Goal: Task Accomplishment & Management: Manage account settings

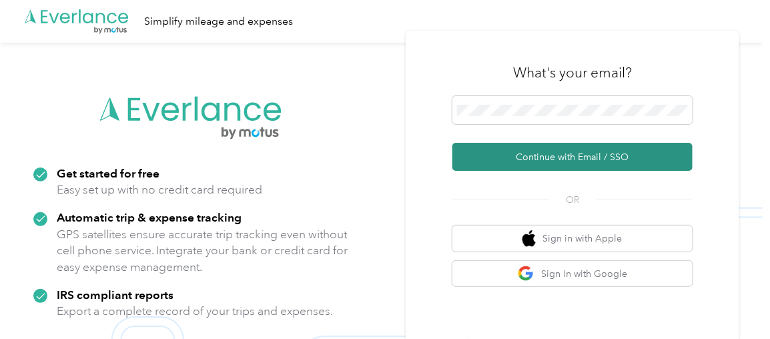
click at [553, 162] on button "Continue with Email / SSO" at bounding box center [573, 157] width 240 height 28
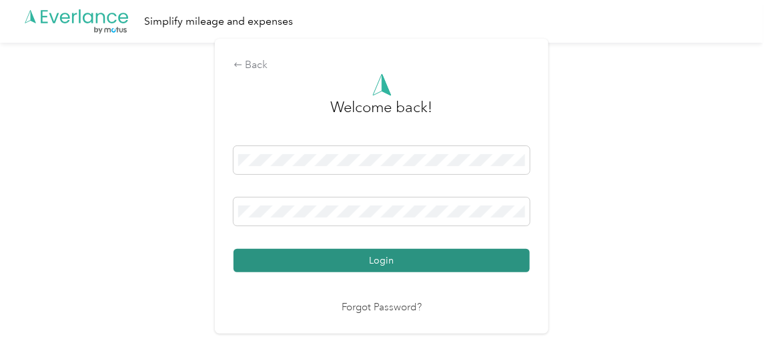
click at [435, 252] on button "Login" at bounding box center [382, 260] width 296 height 23
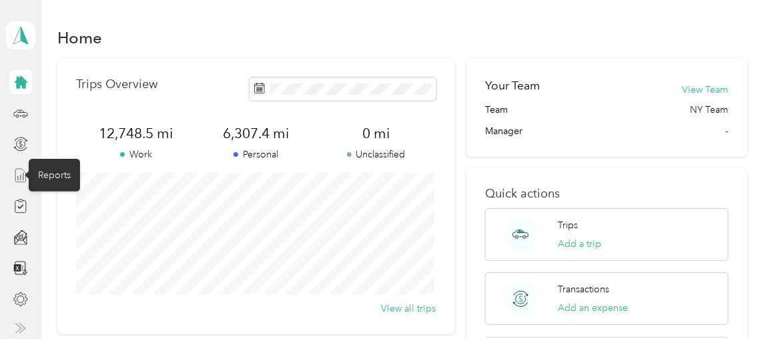
click at [16, 174] on icon at bounding box center [20, 175] width 15 height 15
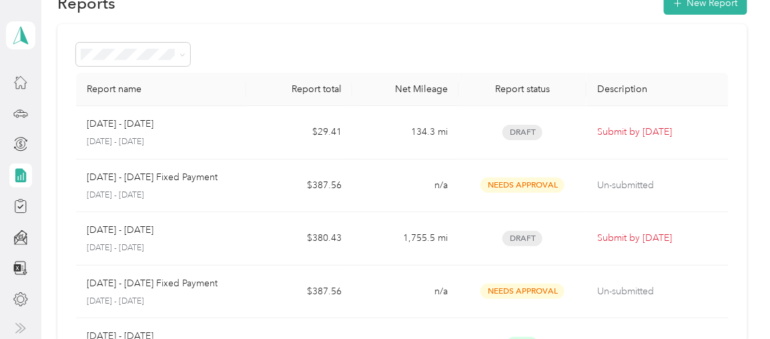
scroll to position [65, 0]
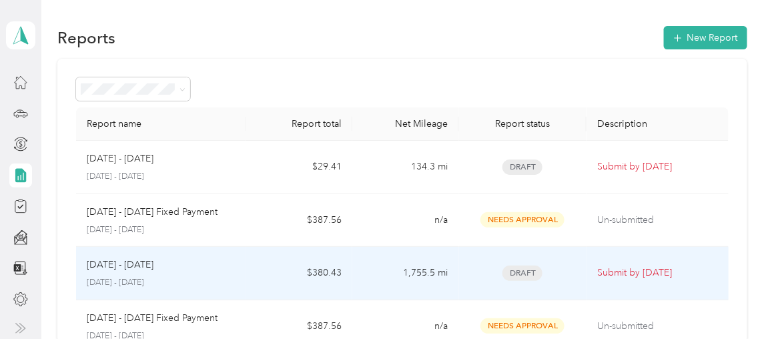
click at [504, 276] on span "Draft" at bounding box center [523, 273] width 40 height 15
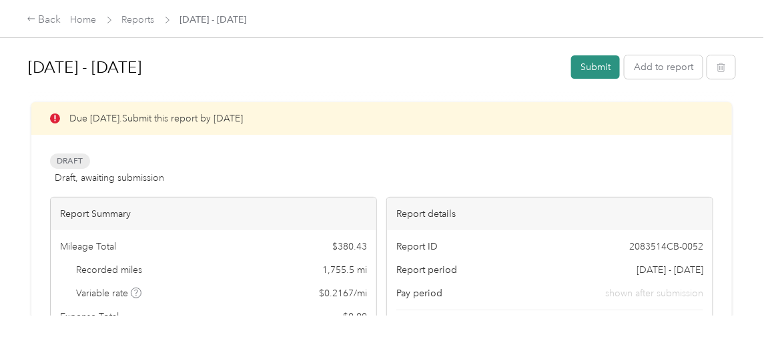
click at [596, 75] on button "Submit" at bounding box center [595, 66] width 49 height 23
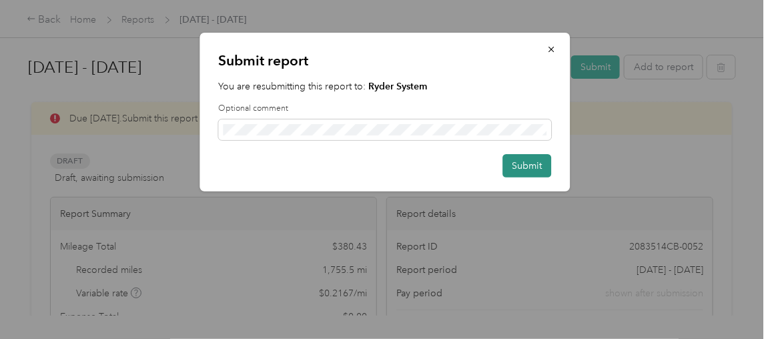
click at [529, 176] on button "Submit" at bounding box center [527, 165] width 49 height 23
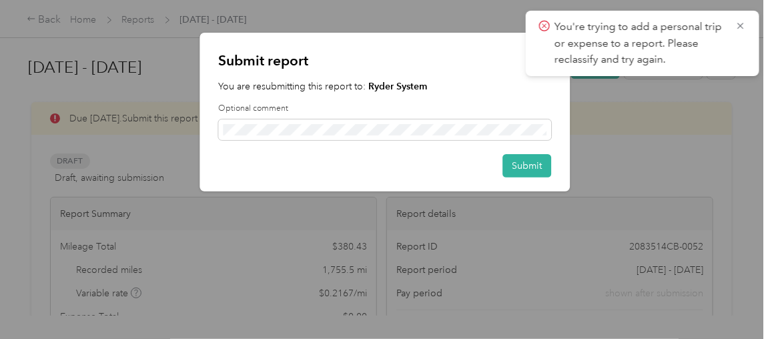
click at [542, 22] on icon at bounding box center [544, 26] width 11 height 12
click at [752, 21] on div "You're trying to add a personal trip or expense to a report. Please reclassify …" at bounding box center [643, 43] width 234 height 65
click at [747, 25] on div "You're trying to add a personal trip or expense to a report. Please reclassify …" at bounding box center [643, 43] width 234 height 65
click at [728, 26] on span "You're trying to add a personal trip or expense to a report. Please reclassify …" at bounding box center [642, 43] width 207 height 49
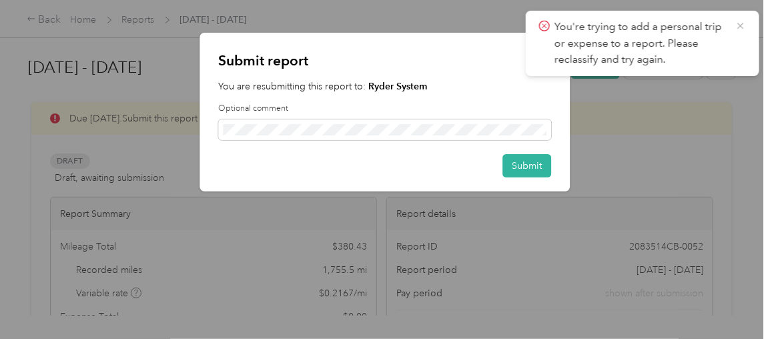
click at [740, 25] on icon at bounding box center [741, 26] width 6 height 6
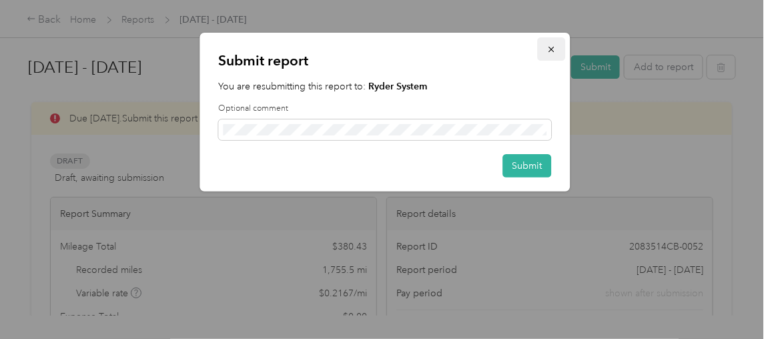
click at [548, 49] on icon "button" at bounding box center [551, 49] width 9 height 9
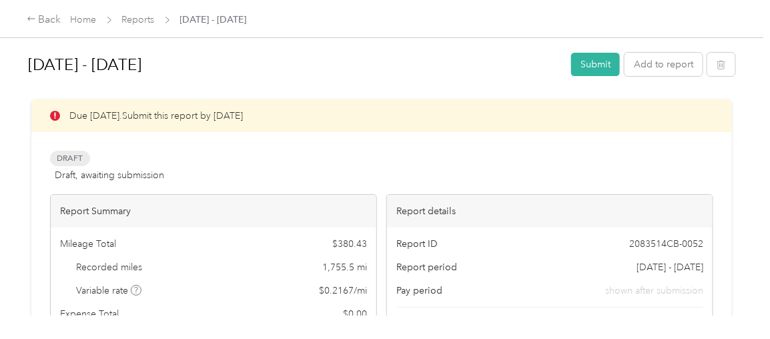
scroll to position [2, 0]
click at [594, 68] on button "Submit" at bounding box center [595, 64] width 49 height 23
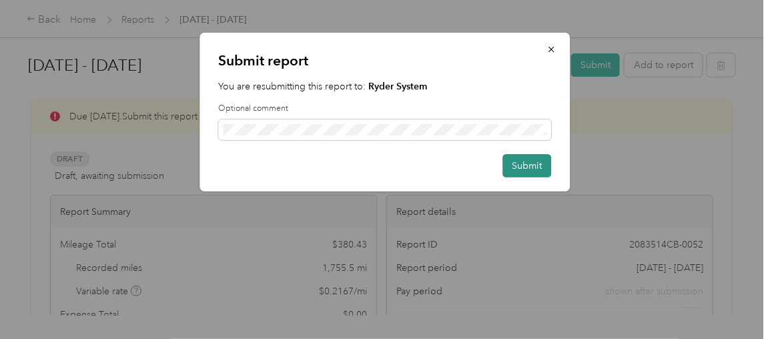
click at [519, 158] on button "Submit" at bounding box center [527, 165] width 49 height 23
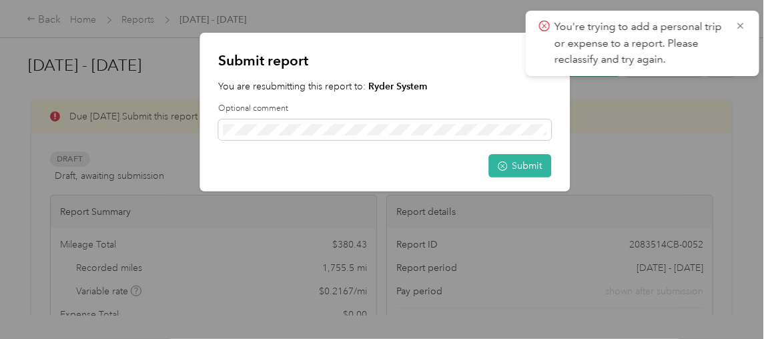
click at [549, 25] on icon at bounding box center [544, 26] width 11 height 12
click at [545, 25] on icon at bounding box center [544, 26] width 11 height 12
click at [740, 26] on icon at bounding box center [741, 26] width 11 height 12
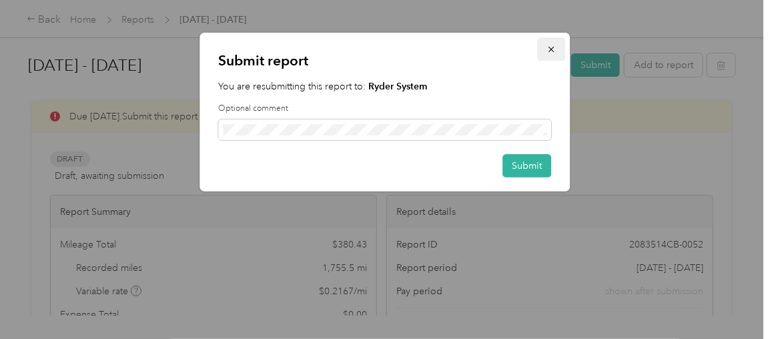
click at [549, 48] on icon "button" at bounding box center [551, 49] width 9 height 9
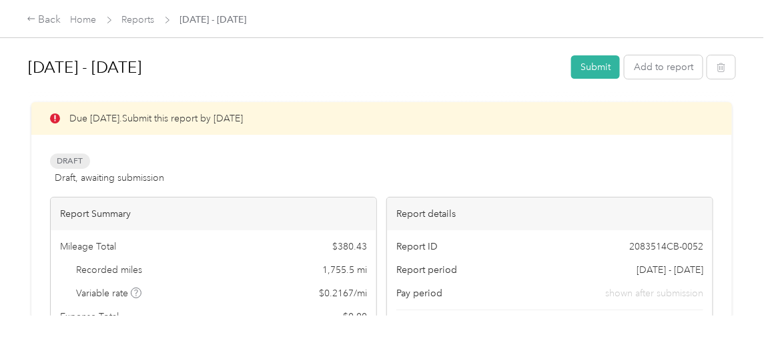
click at [83, 13] on span "Home" at bounding box center [84, 20] width 26 height 14
click at [81, 19] on link "Home" at bounding box center [84, 19] width 26 height 11
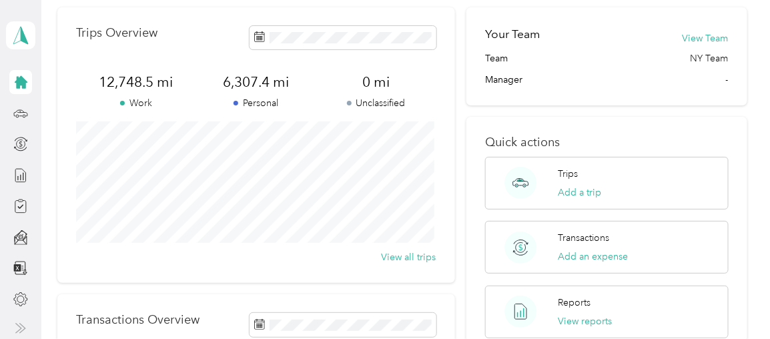
scroll to position [52, 0]
click at [15, 175] on icon at bounding box center [20, 175] width 15 height 15
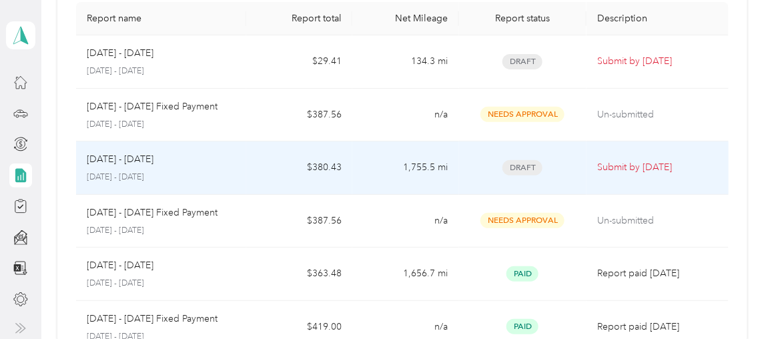
scroll to position [106, 0]
click at [641, 170] on p "Submit by Oct. 4, 2025" at bounding box center [658, 167] width 121 height 15
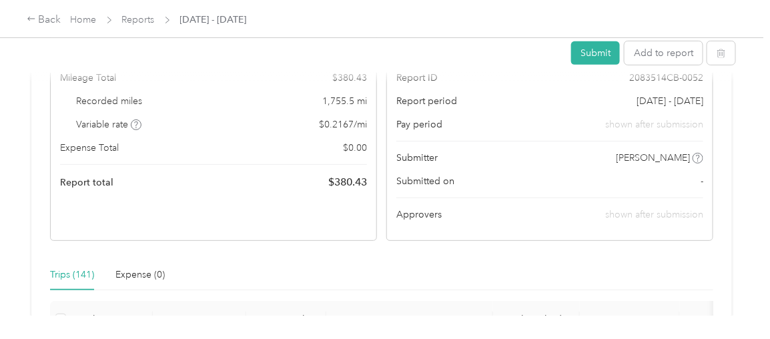
scroll to position [162, 0]
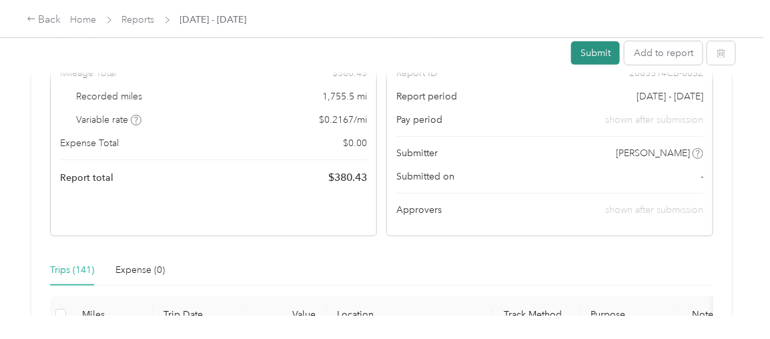
click at [608, 57] on button "Submit" at bounding box center [595, 52] width 49 height 23
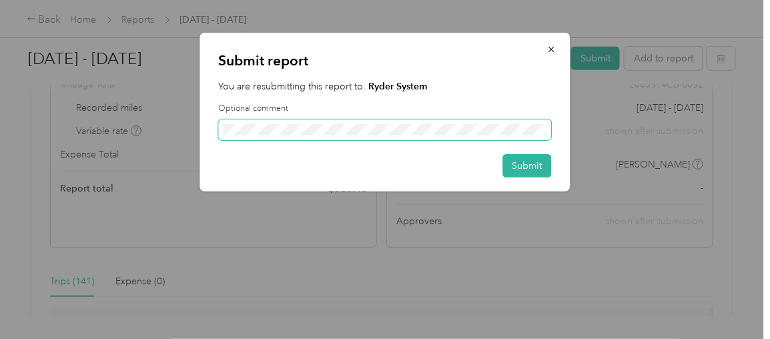
scroll to position [174, 0]
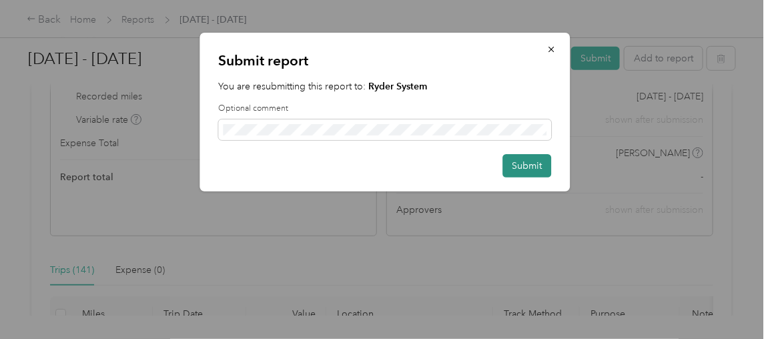
click at [533, 165] on button "Submit" at bounding box center [527, 165] width 49 height 23
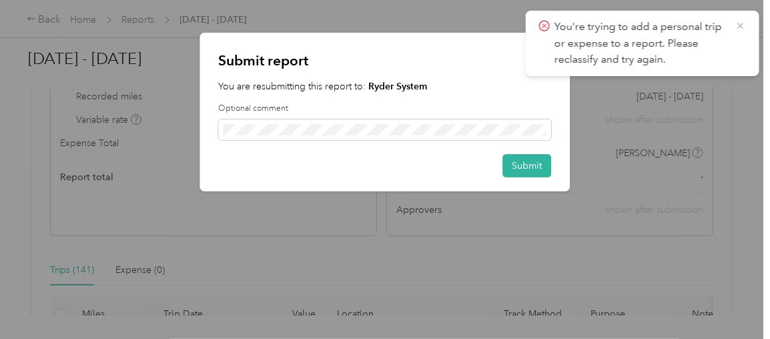
click at [744, 24] on icon at bounding box center [741, 26] width 11 height 12
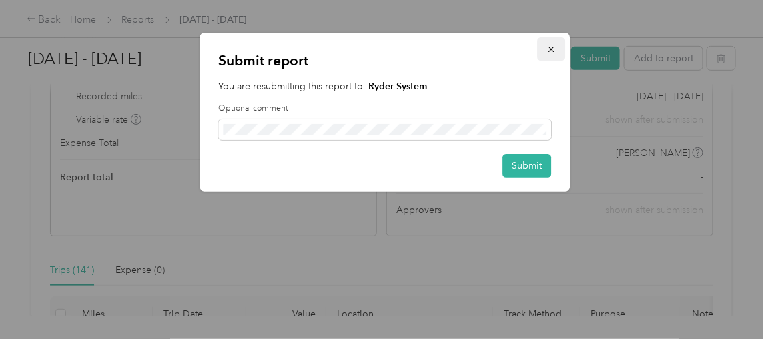
click at [554, 52] on icon "button" at bounding box center [551, 49] width 9 height 9
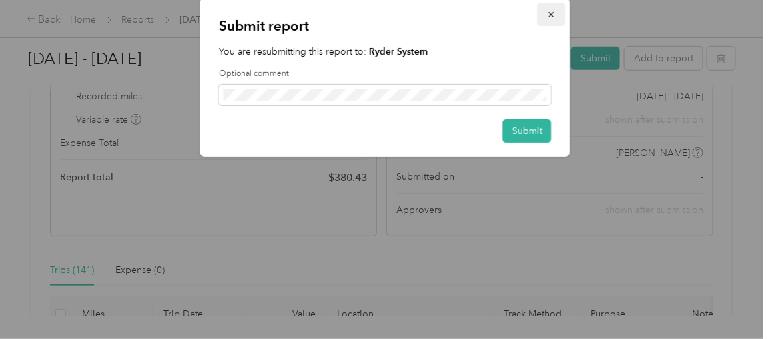
click at [554, 52] on div "Submit report You are resubmitting this report to: Ryder System Optional commen…" at bounding box center [385, 77] width 371 height 159
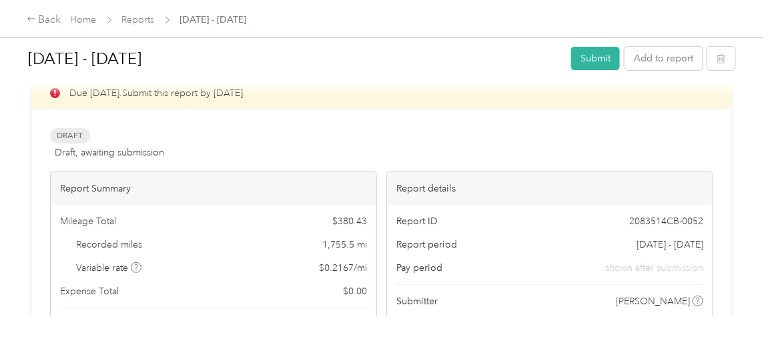
scroll to position [23, 0]
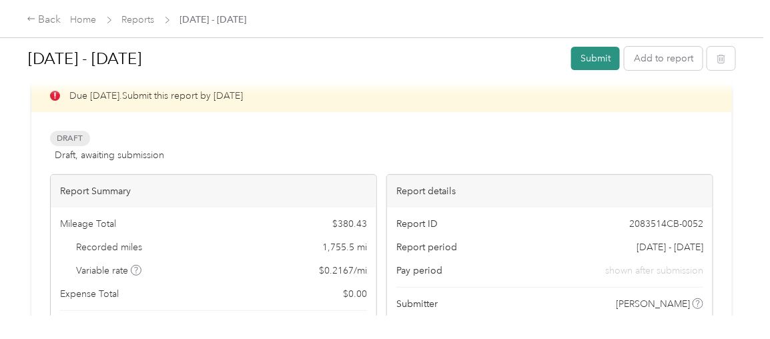
click at [581, 56] on button "Submit" at bounding box center [595, 58] width 49 height 23
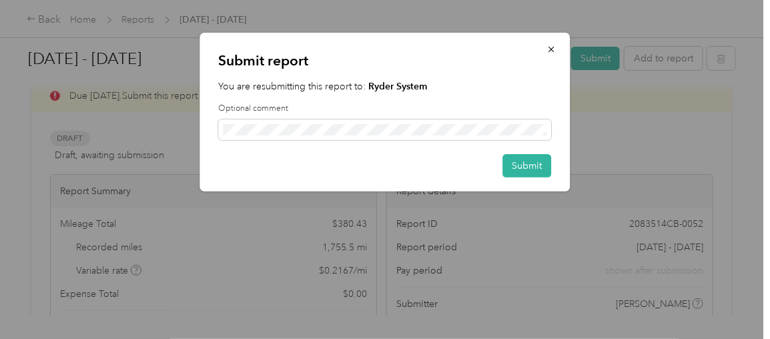
click at [437, 115] on div "Optional comment" at bounding box center [385, 121] width 333 height 37
click at [411, 74] on div "Submit report You are resubmitting this report to: Ryder System Optional commen…" at bounding box center [385, 112] width 371 height 159
click at [439, 105] on label "Optional comment" at bounding box center [385, 109] width 333 height 12
click at [525, 163] on button "Submit" at bounding box center [527, 165] width 49 height 23
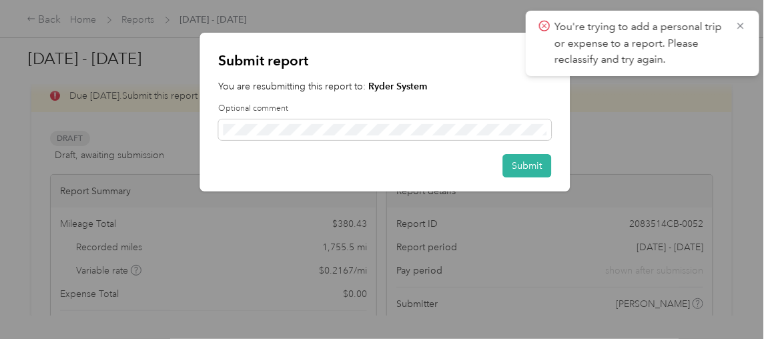
click at [747, 28] on div "You're trying to add a personal trip or expense to a report. Please reclassify …" at bounding box center [643, 43] width 234 height 65
click at [744, 27] on icon at bounding box center [741, 26] width 11 height 12
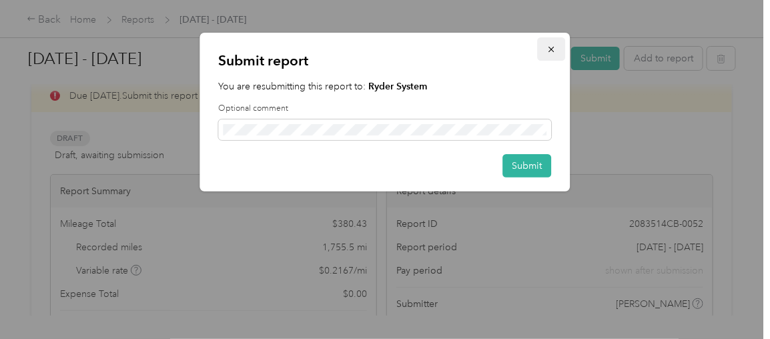
click at [551, 54] on span "button" at bounding box center [551, 48] width 9 height 11
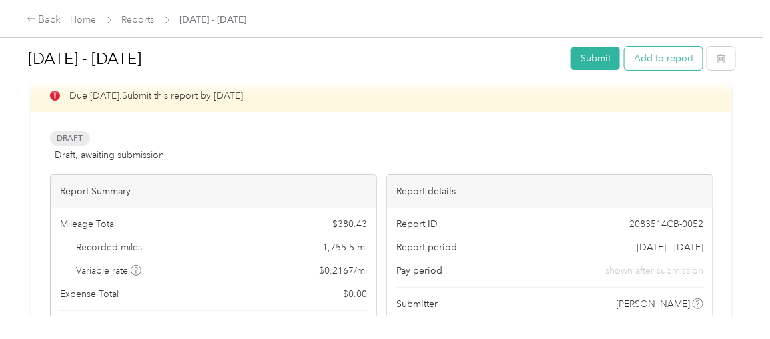
click at [663, 61] on button "Add to report" at bounding box center [664, 58] width 78 height 23
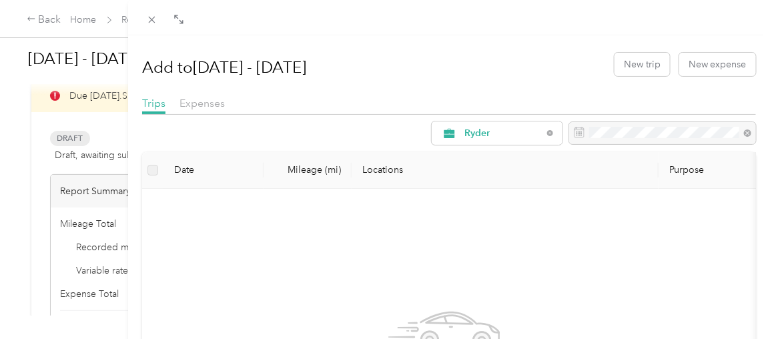
click at [206, 109] on div "Expenses" at bounding box center [202, 103] width 45 height 17
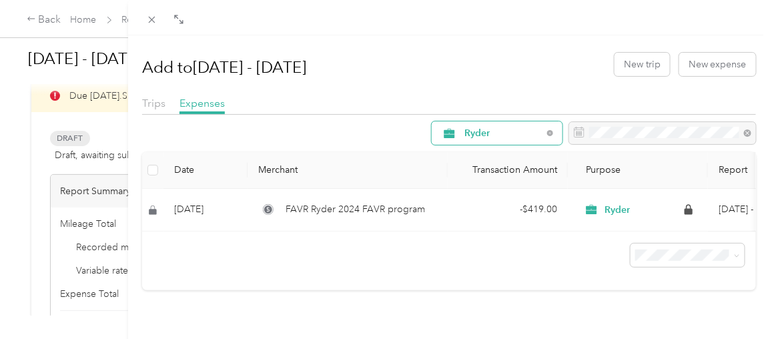
click at [485, 138] on div "Ryder" at bounding box center [497, 133] width 131 height 23
click at [487, 160] on ol "All Purposes Unclassified Ryder Personal" at bounding box center [488, 189] width 131 height 93
click at [487, 139] on div "Ryder" at bounding box center [497, 133] width 131 height 23
click at [481, 152] on span "All Purposes" at bounding box center [500, 153] width 88 height 14
click at [148, 15] on icon at bounding box center [151, 19] width 11 height 11
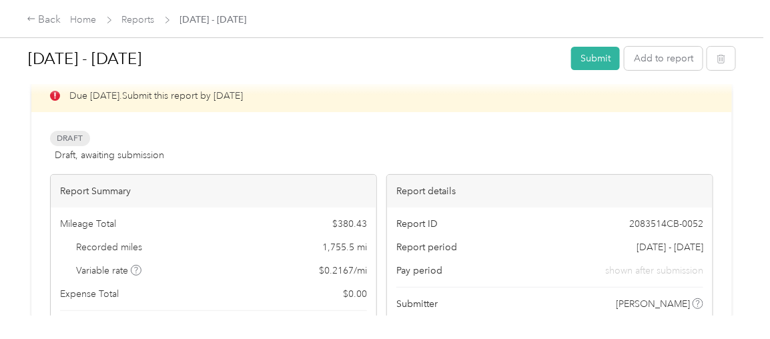
click at [148, 15] on div at bounding box center [385, 169] width 770 height 339
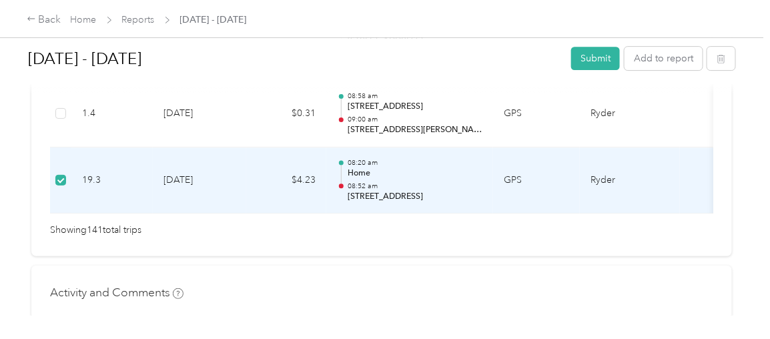
scroll to position [9656, 0]
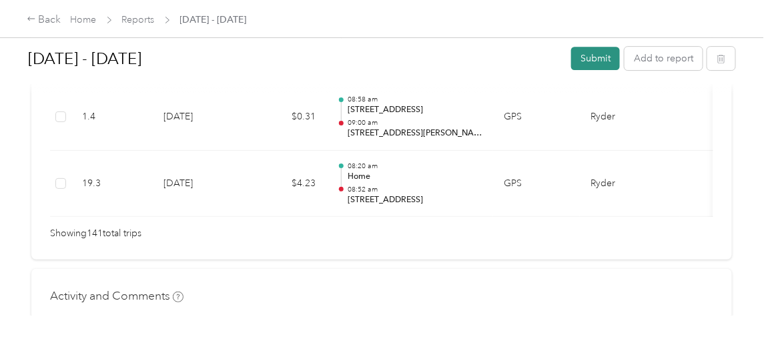
click at [582, 58] on button "Submit" at bounding box center [595, 58] width 49 height 23
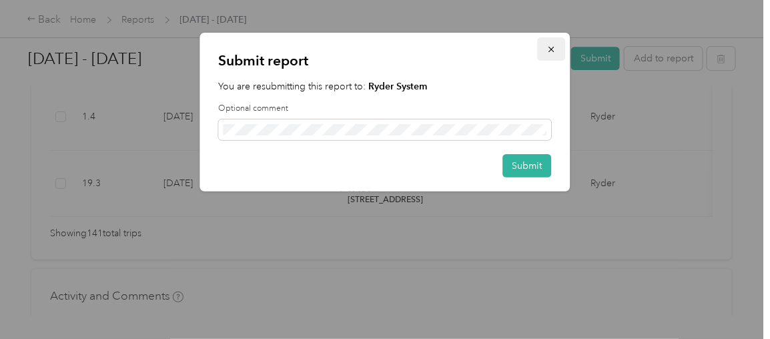
click at [556, 46] on button "button" at bounding box center [552, 48] width 28 height 23
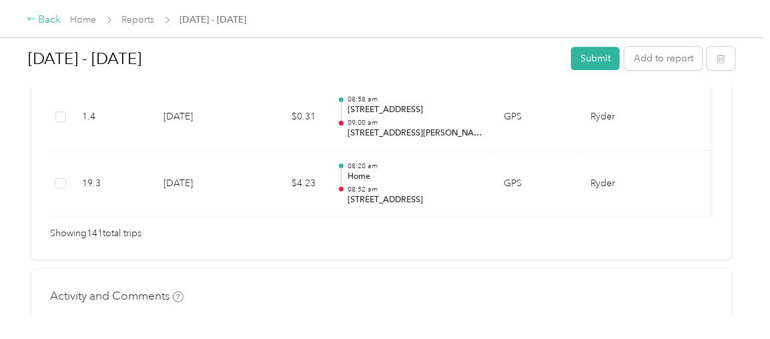
click at [45, 20] on div "Back" at bounding box center [44, 20] width 35 height 16
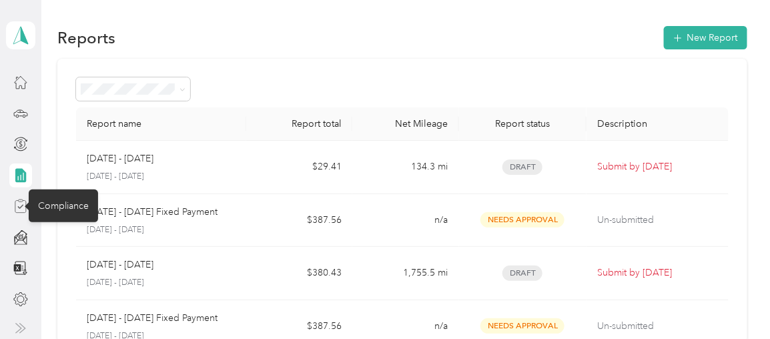
click at [18, 209] on icon at bounding box center [20, 206] width 15 height 15
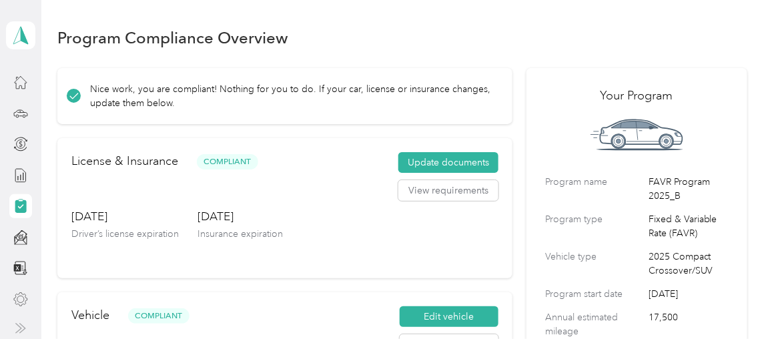
click at [19, 303] on icon at bounding box center [20, 299] width 15 height 15
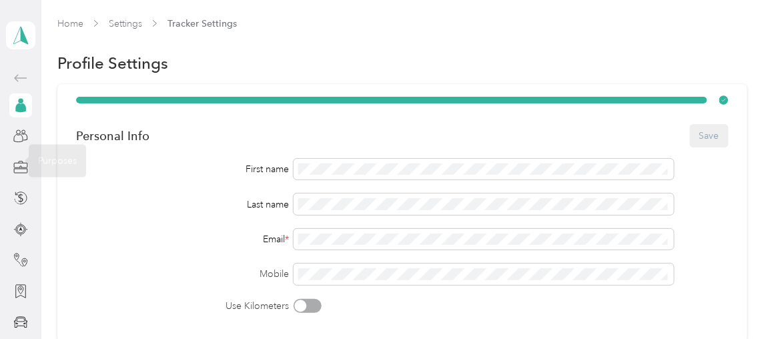
scroll to position [86, 0]
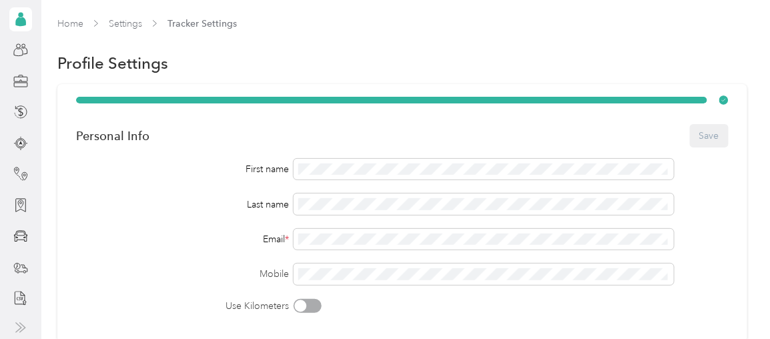
click at [15, 320] on aside "Carter A. Gould Personal dashboard" at bounding box center [20, 169] width 41 height 339
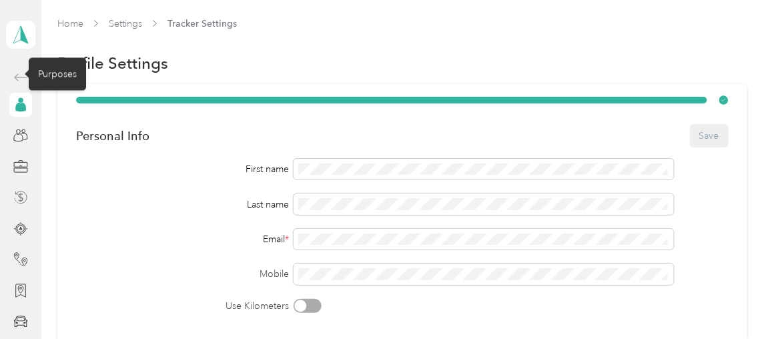
scroll to position [0, 0]
click at [67, 26] on link "Home" at bounding box center [70, 23] width 26 height 11
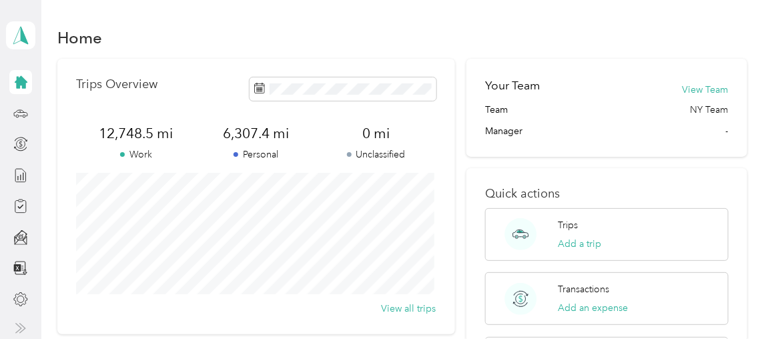
scroll to position [1, 0]
click at [13, 298] on icon at bounding box center [20, 299] width 15 height 15
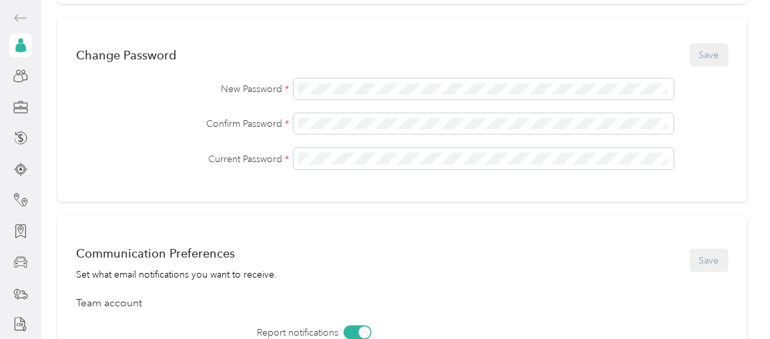
scroll to position [86, 0]
click at [15, 328] on icon at bounding box center [20, 327] width 11 height 11
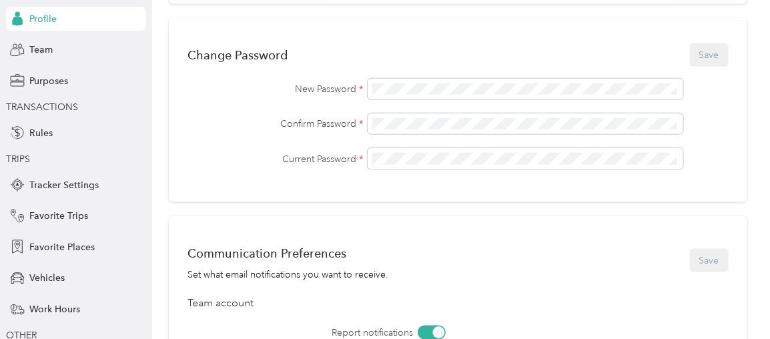
scroll to position [152, 0]
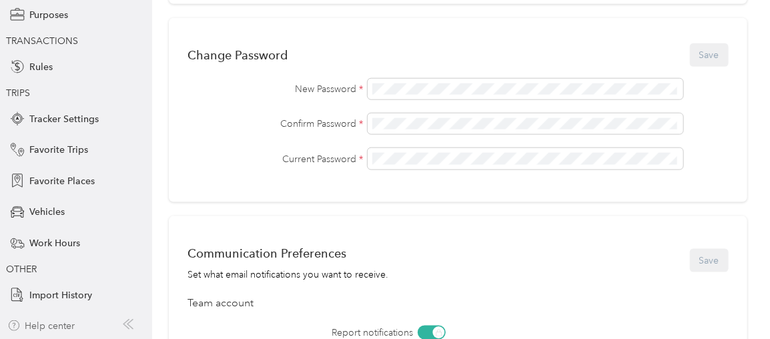
click at [43, 328] on div "Help center" at bounding box center [41, 326] width 68 height 14
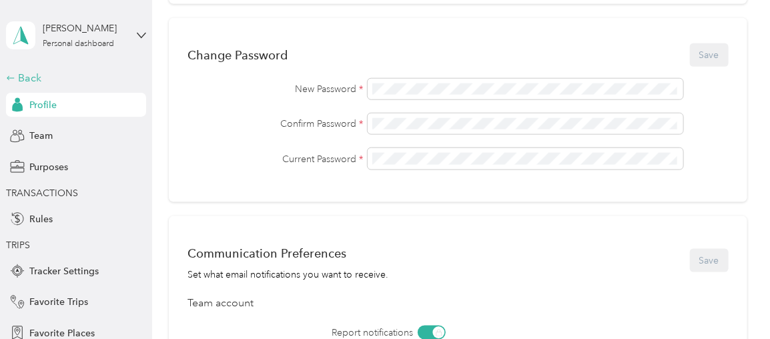
click at [26, 79] on div "Back" at bounding box center [73, 78] width 134 height 16
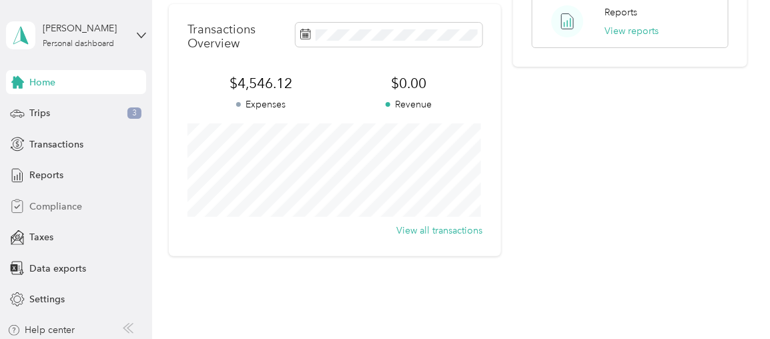
scroll to position [4, 0]
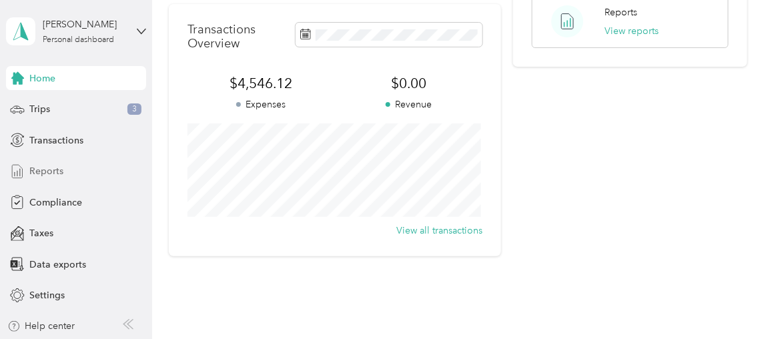
click at [53, 170] on span "Reports" at bounding box center [46, 171] width 34 height 14
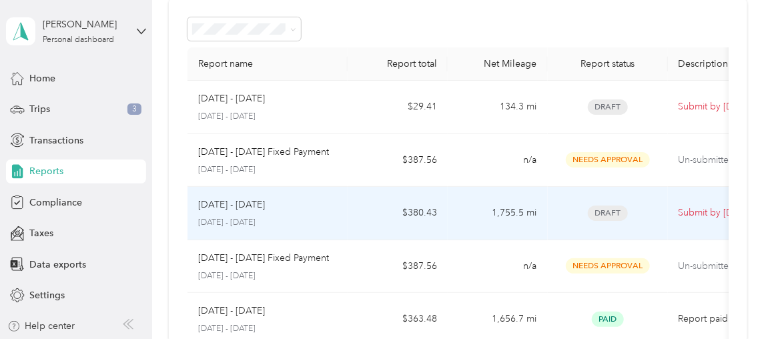
click at [477, 213] on td "1,755.5 mi" at bounding box center [498, 213] width 100 height 53
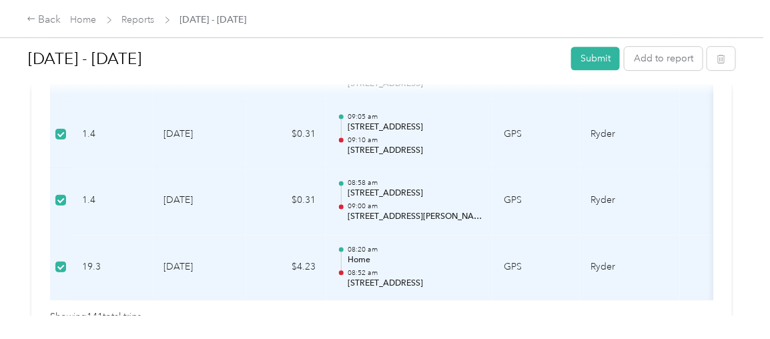
scroll to position [9571, 0]
click at [606, 55] on button "Submit" at bounding box center [595, 58] width 49 height 23
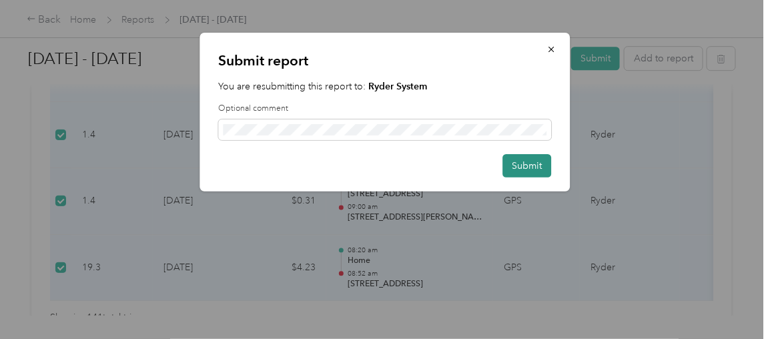
click at [531, 169] on button "Submit" at bounding box center [527, 165] width 49 height 23
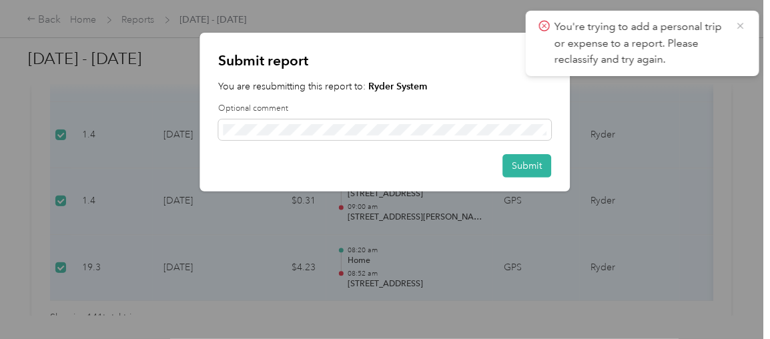
click at [741, 23] on icon at bounding box center [741, 26] width 11 height 12
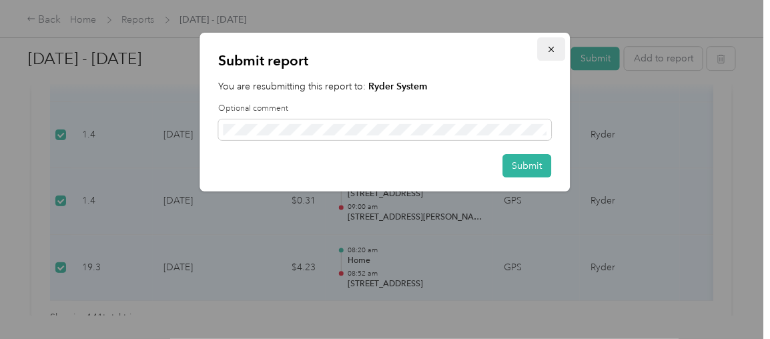
click at [553, 51] on icon "button" at bounding box center [551, 49] width 5 height 5
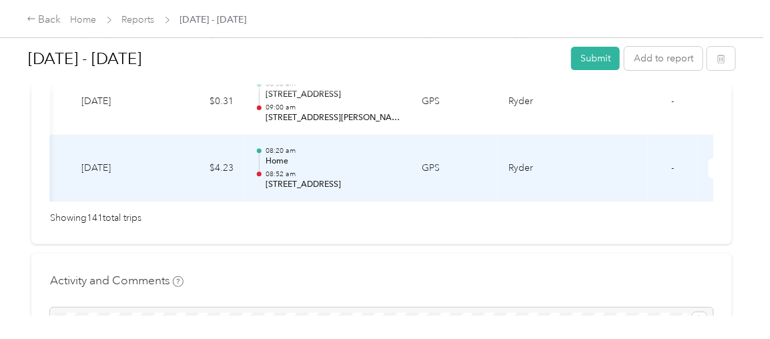
scroll to position [0, 119]
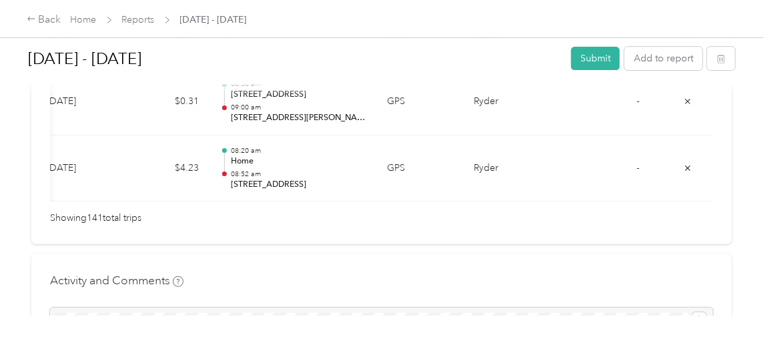
click at [332, 308] on div at bounding box center [382, 320] width 664 height 24
click at [152, 308] on div at bounding box center [382, 320] width 664 height 24
click at [79, 308] on div at bounding box center [382, 320] width 664 height 24
click at [69, 308] on div at bounding box center [382, 320] width 664 height 24
click at [57, 308] on div at bounding box center [382, 320] width 664 height 24
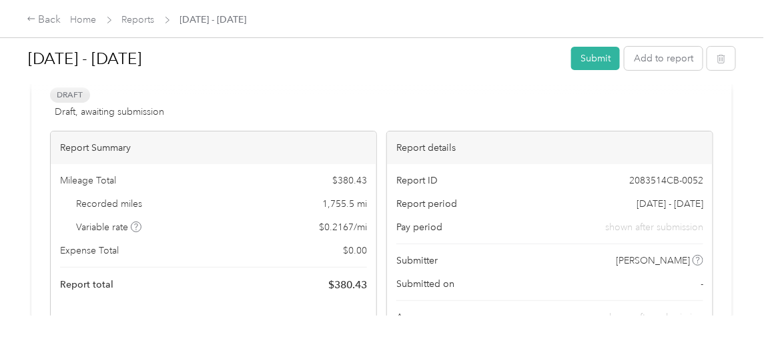
scroll to position [67, 0]
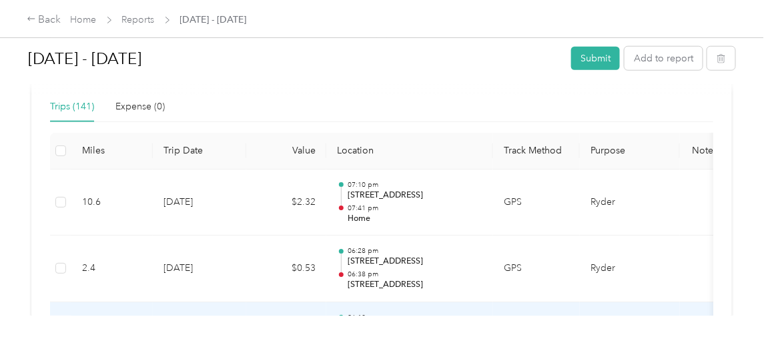
scroll to position [330, 0]
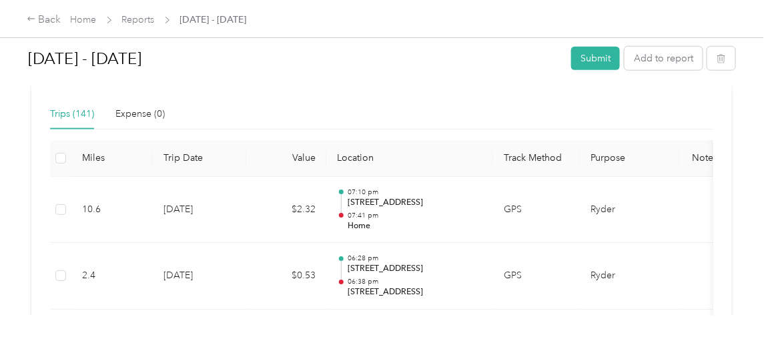
click at [168, 116] on div "Trips (141) Expense (0)" at bounding box center [382, 114] width 664 height 31
click at [152, 114] on div "Expense (0)" at bounding box center [139, 114] width 49 height 15
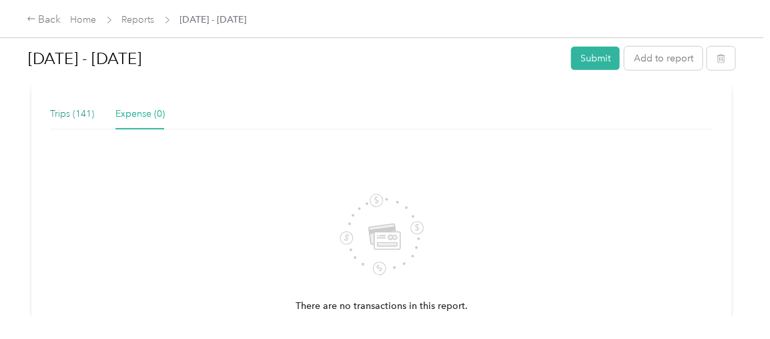
click at [90, 117] on div "Trips (141)" at bounding box center [72, 114] width 44 height 15
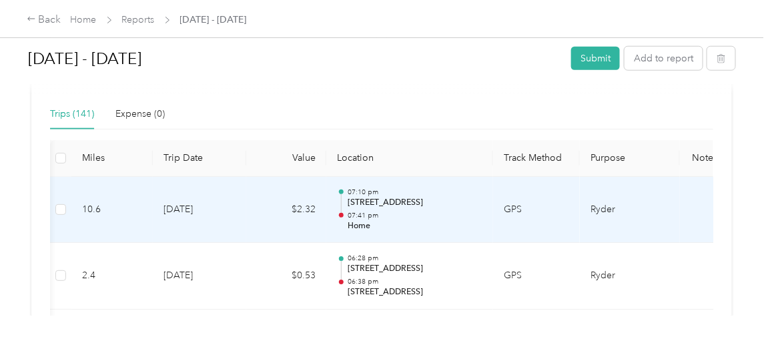
scroll to position [0, 119]
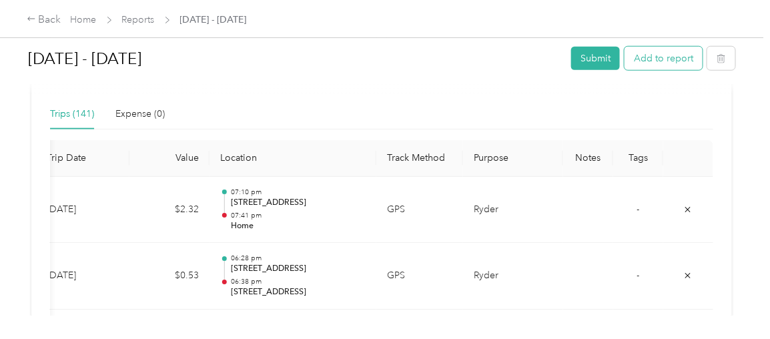
click at [672, 57] on button "Add to report" at bounding box center [664, 58] width 78 height 23
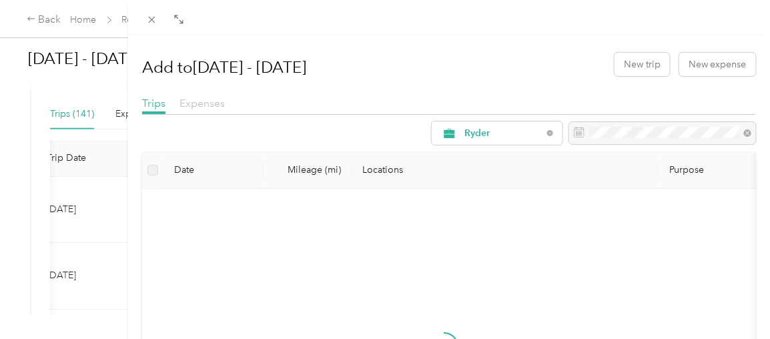
click at [205, 97] on span "Expenses" at bounding box center [202, 103] width 45 height 13
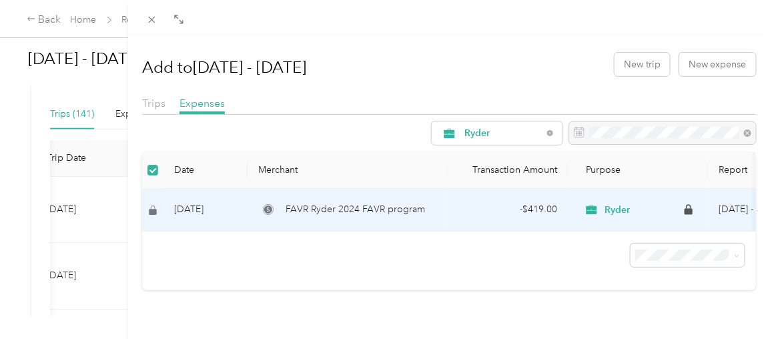
click at [150, 175] on label at bounding box center [153, 170] width 11 height 15
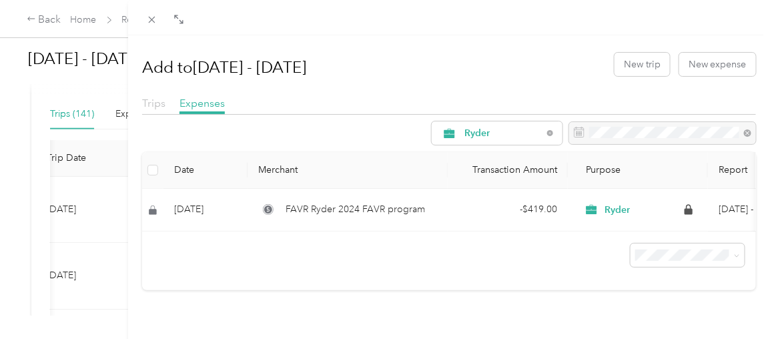
click at [154, 99] on span "Trips" at bounding box center [153, 103] width 23 height 13
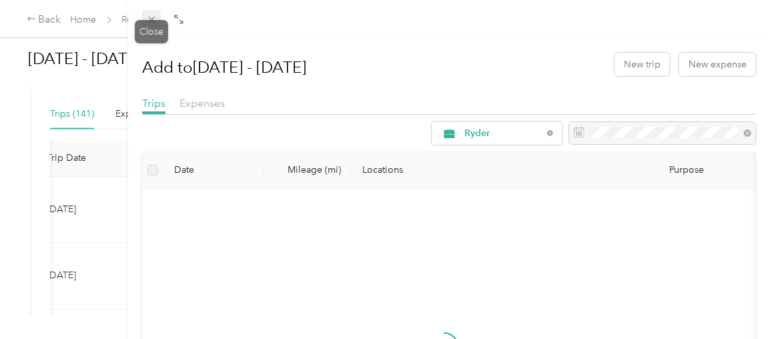
click at [149, 23] on icon at bounding box center [151, 19] width 11 height 11
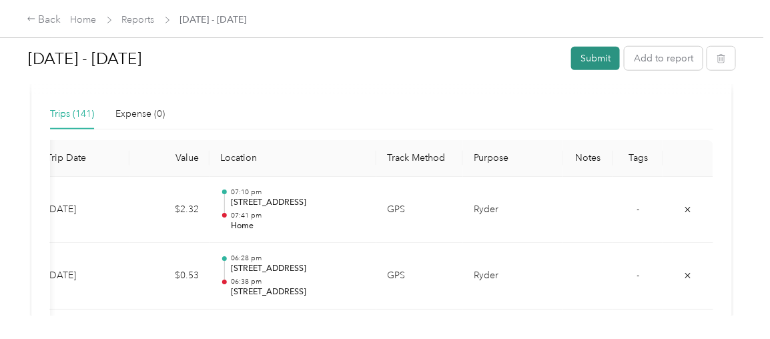
click at [597, 61] on button "Submit" at bounding box center [595, 58] width 49 height 23
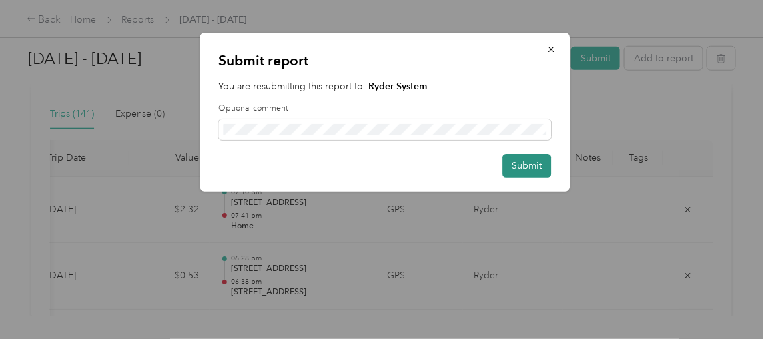
click at [527, 174] on button "Submit" at bounding box center [527, 165] width 49 height 23
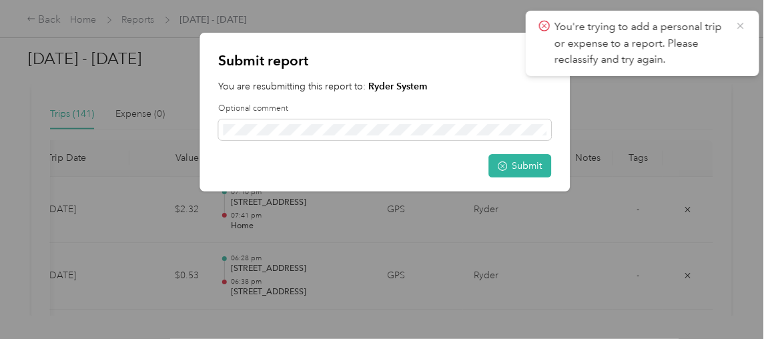
click at [742, 29] on icon at bounding box center [741, 26] width 11 height 12
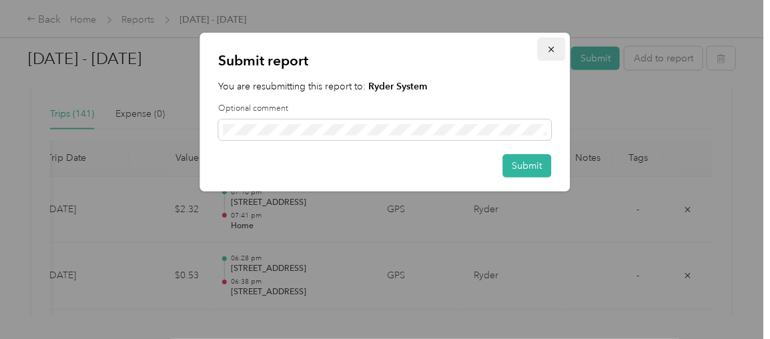
click at [559, 49] on button "button" at bounding box center [552, 48] width 28 height 23
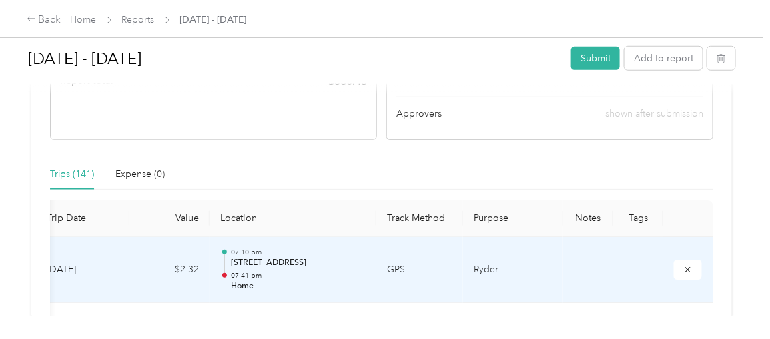
scroll to position [268, 0]
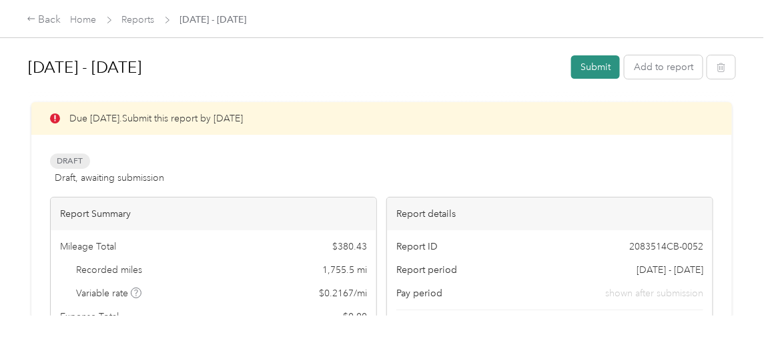
click at [590, 75] on button "Submit" at bounding box center [595, 66] width 49 height 23
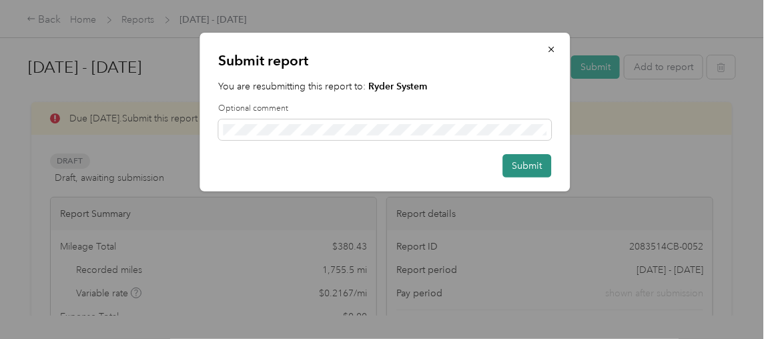
click at [548, 174] on button "Submit" at bounding box center [527, 165] width 49 height 23
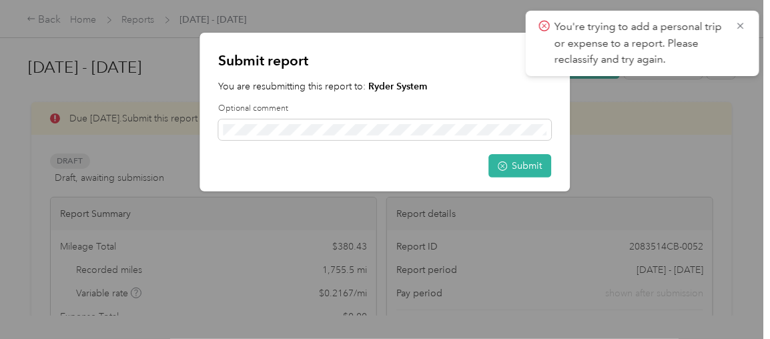
click at [605, 53] on p "You're trying to add a personal trip or expense to a report. Please reclassify …" at bounding box center [640, 43] width 171 height 49
click at [740, 21] on icon at bounding box center [741, 26] width 11 height 12
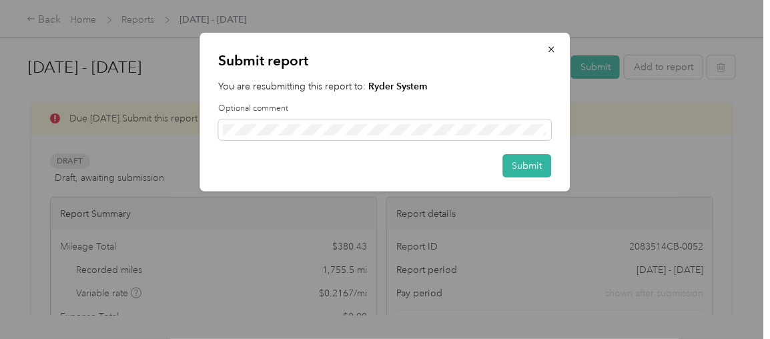
click at [409, 99] on div "You are resubmitting this report to: Ryder System Optional comment" at bounding box center [385, 109] width 333 height 61
click at [554, 47] on icon "button" at bounding box center [551, 49] width 9 height 9
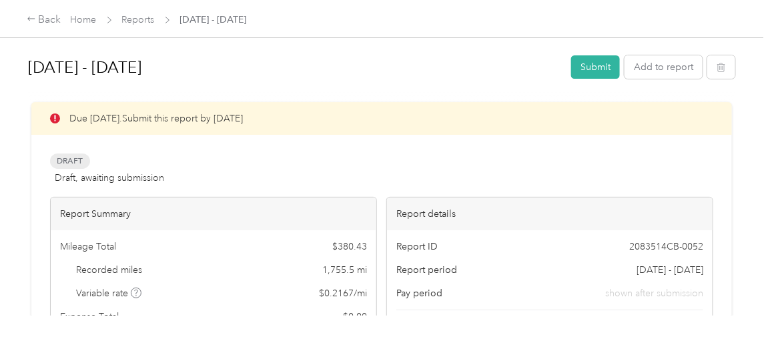
click at [554, 47] on div "Submit report You are resubmitting this report to: Ryder System Optional commen…" at bounding box center [385, 75] width 371 height 159
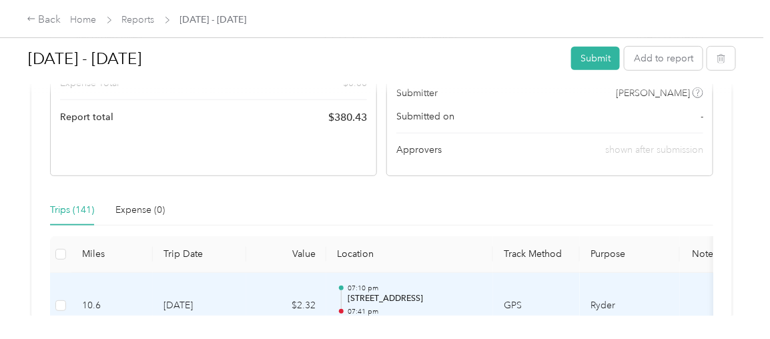
scroll to position [230, 0]
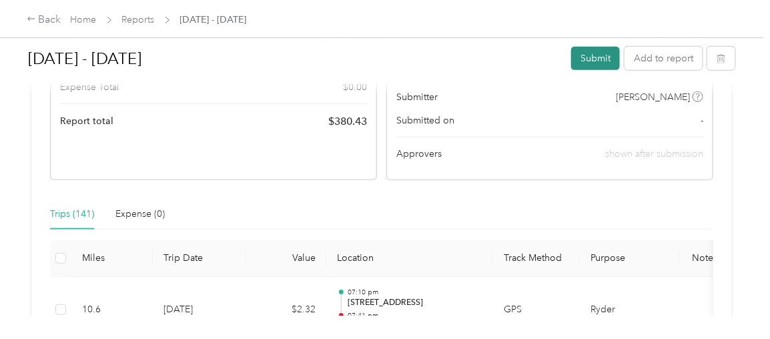
click at [596, 58] on button "Submit" at bounding box center [595, 58] width 49 height 23
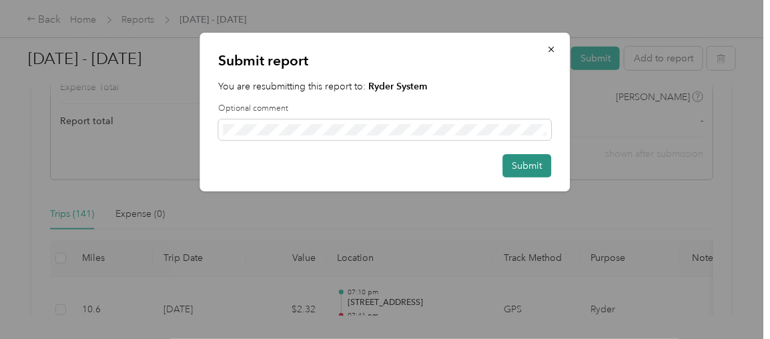
click at [529, 170] on button "Submit" at bounding box center [527, 165] width 49 height 23
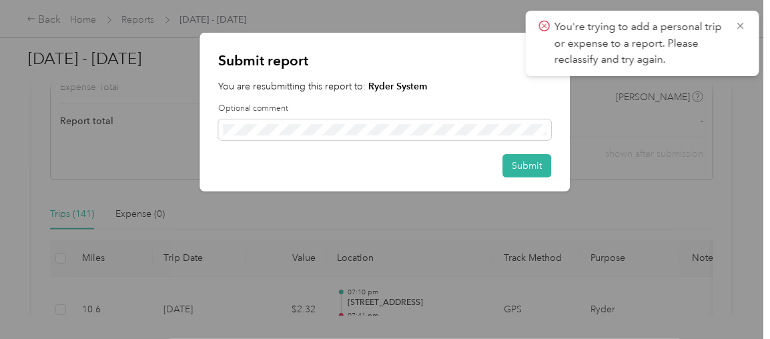
click at [544, 21] on icon at bounding box center [544, 26] width 11 height 12
click at [741, 21] on icon at bounding box center [741, 26] width 11 height 12
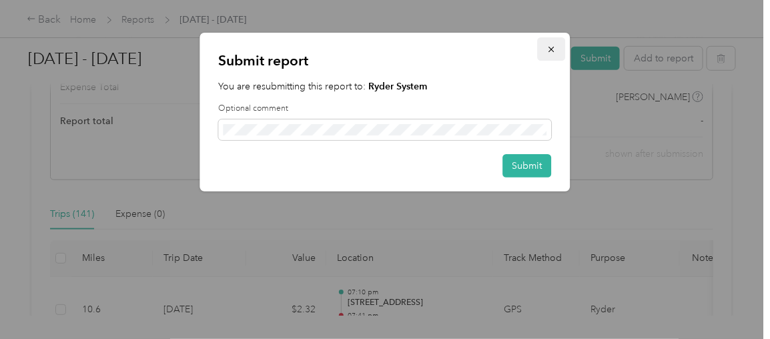
click at [554, 51] on icon "button" at bounding box center [551, 49] width 9 height 9
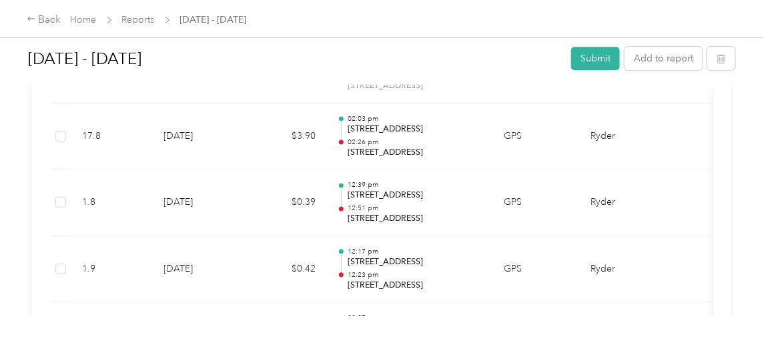
scroll to position [6770, 0]
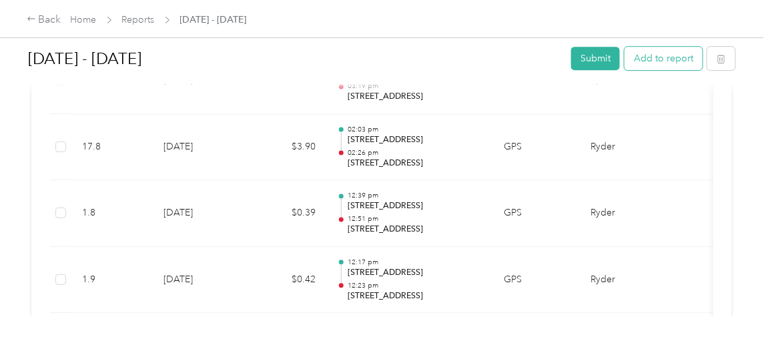
click at [649, 62] on button "Add to report" at bounding box center [664, 58] width 78 height 23
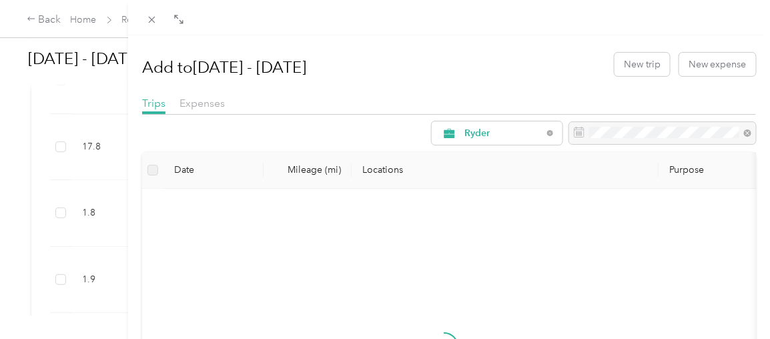
click at [208, 111] on div "Expenses" at bounding box center [202, 103] width 45 height 17
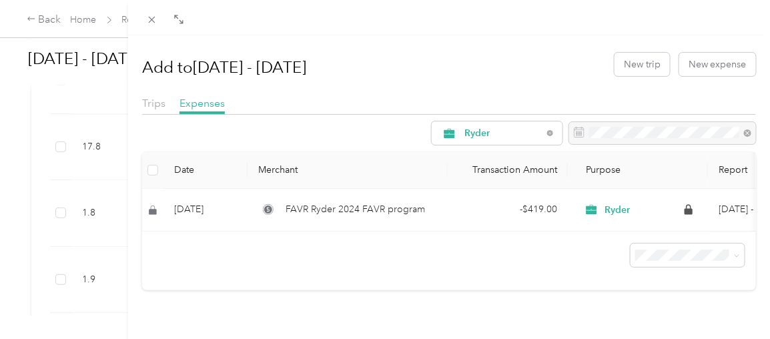
click at [151, 176] on label at bounding box center [153, 170] width 11 height 15
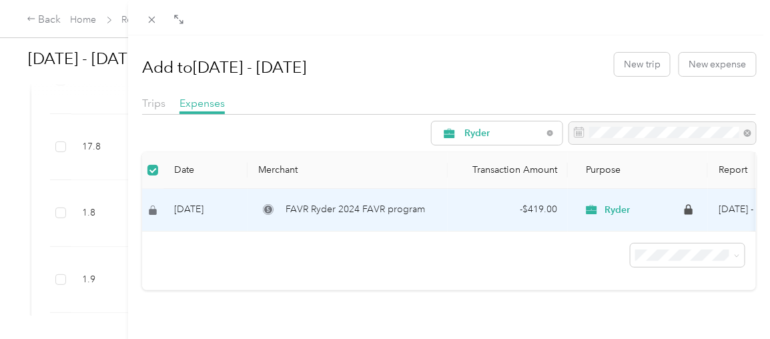
scroll to position [3, 0]
click at [531, 320] on div "Add to Sep 1 - 30, 2025 New trip New expense Trips Expenses Ryder Date Merchant…" at bounding box center [449, 204] width 642 height 339
drag, startPoint x: 527, startPoint y: 316, endPoint x: 457, endPoint y: 294, distance: 73.5
click at [457, 290] on div "Date Merchant Transaction Amount Purpose Report Sep 2, 2025 FAVR Ryder 2024 FAV…" at bounding box center [449, 221] width 614 height 138
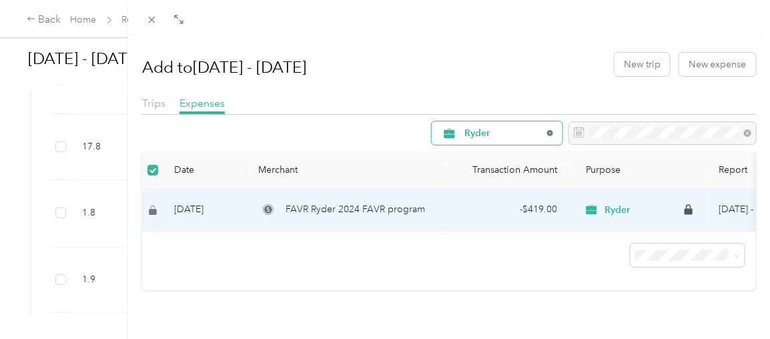
click at [547, 135] on icon at bounding box center [549, 132] width 5 height 5
click at [688, 249] on div at bounding box center [449, 249] width 614 height 35
click at [602, 267] on div at bounding box center [449, 249] width 614 height 35
click at [150, 22] on icon at bounding box center [151, 20] width 7 height 7
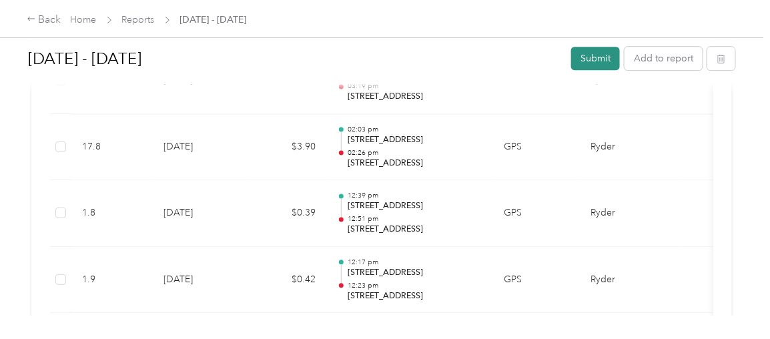
click at [596, 65] on button "Submit" at bounding box center [595, 58] width 49 height 23
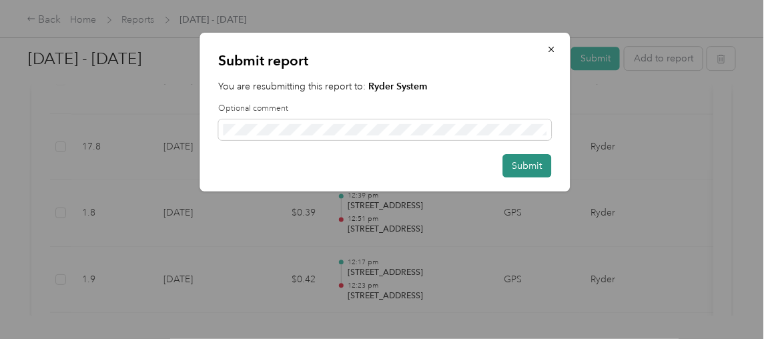
click at [547, 159] on button "Submit" at bounding box center [527, 165] width 49 height 23
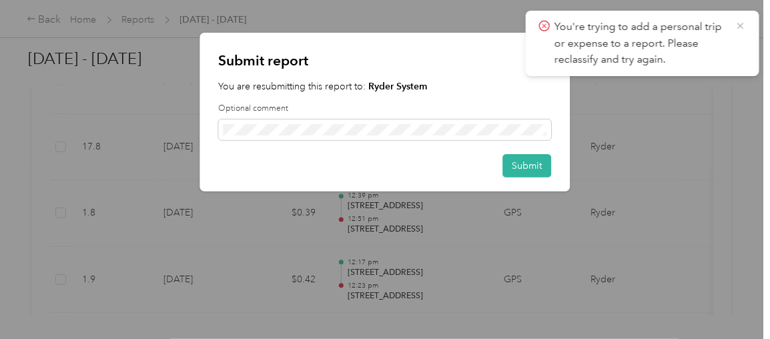
click at [742, 24] on icon at bounding box center [741, 26] width 6 height 6
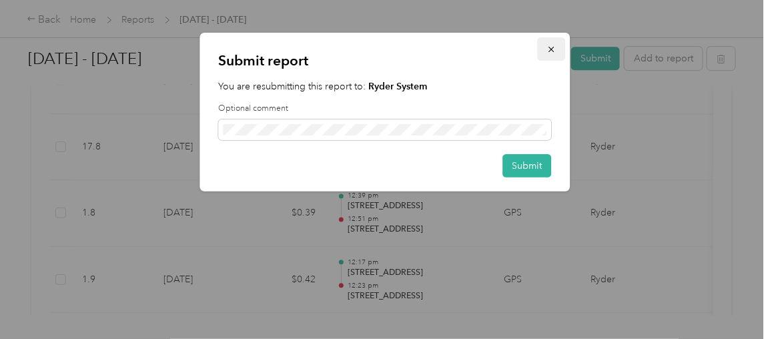
click at [549, 50] on icon "button" at bounding box center [551, 49] width 9 height 9
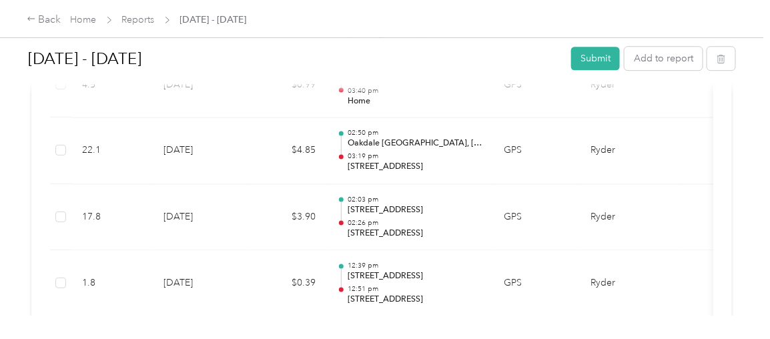
scroll to position [6693, 0]
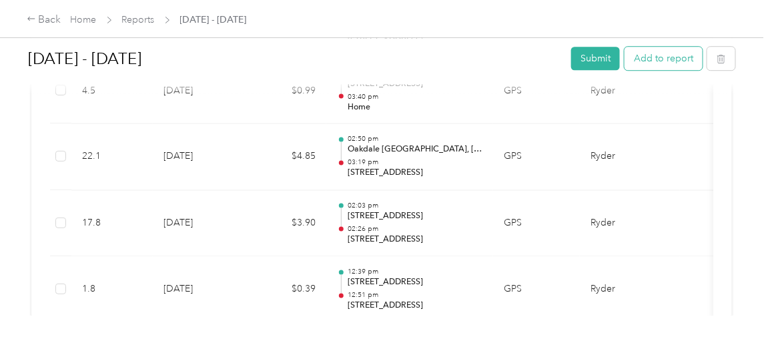
click at [653, 60] on button "Add to report" at bounding box center [664, 58] width 78 height 23
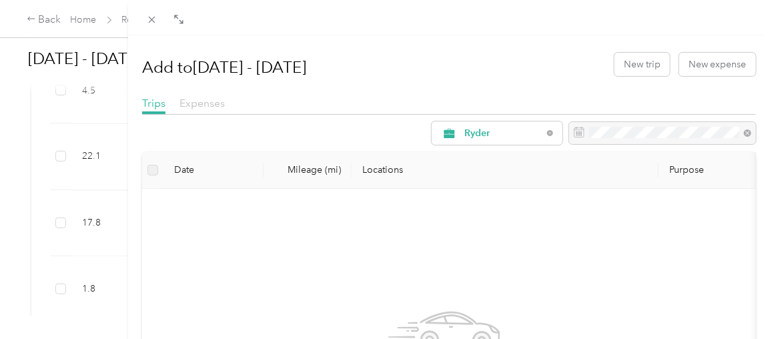
click at [196, 99] on span "Expenses" at bounding box center [202, 103] width 45 height 13
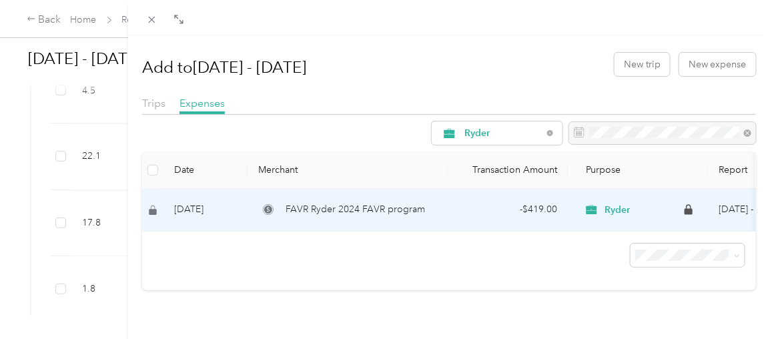
click at [431, 219] on td "FAVR Ryder 2024 FAVR program" at bounding box center [348, 210] width 200 height 43
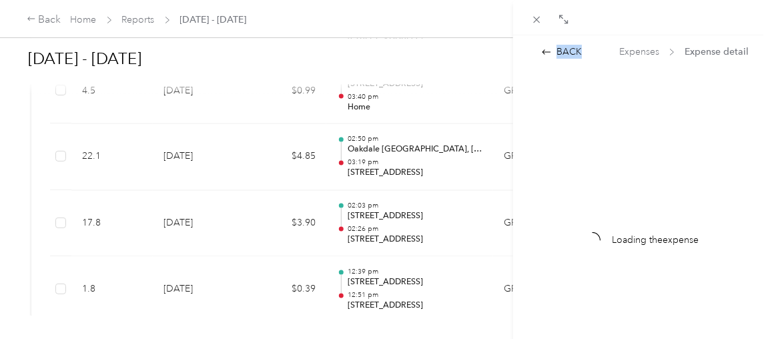
click at [431, 219] on div "BACK Expenses Expense detail Loading the expense" at bounding box center [385, 169] width 770 height 339
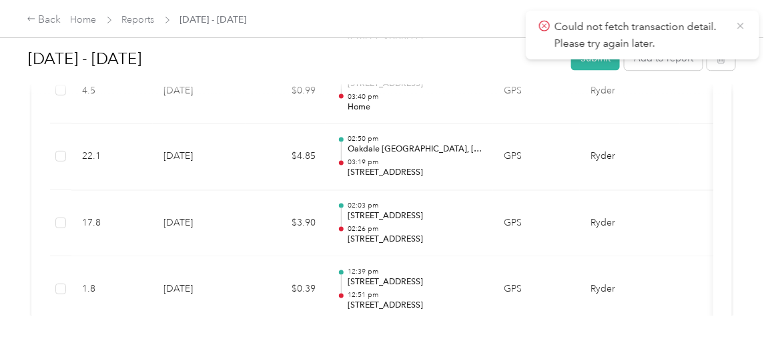
click at [742, 24] on icon at bounding box center [741, 26] width 6 height 6
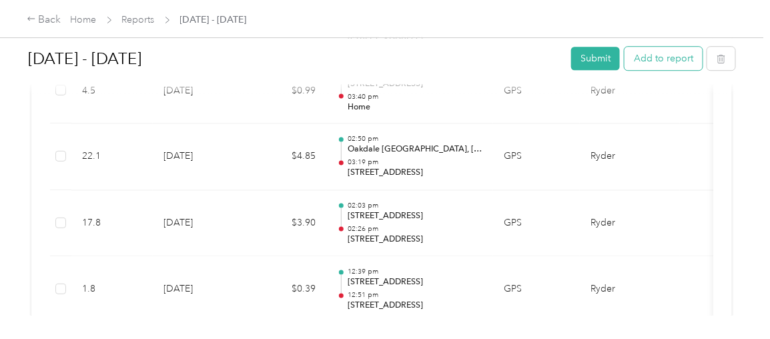
click at [676, 62] on button "Add to report" at bounding box center [664, 58] width 78 height 23
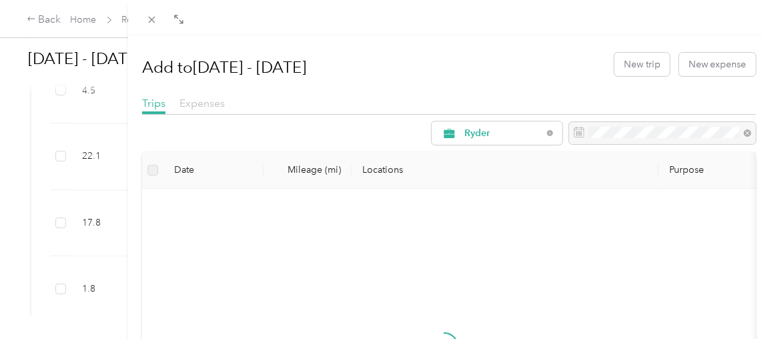
click at [214, 104] on span "Expenses" at bounding box center [202, 103] width 45 height 13
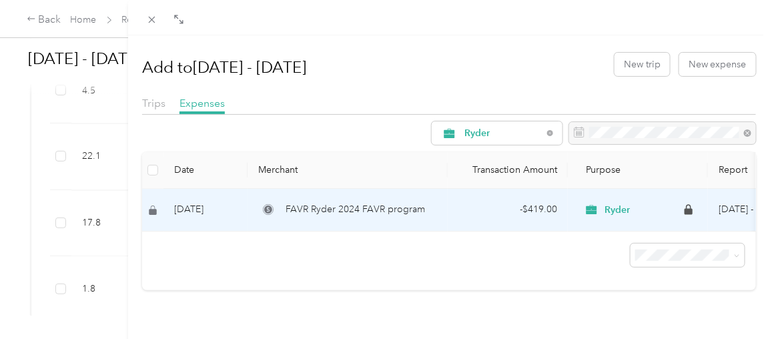
click at [280, 202] on div "FAVR Ryder 2024 FAVR program" at bounding box center [347, 209] width 179 height 15
click at [544, 200] on td "- $419.00" at bounding box center [508, 210] width 120 height 43
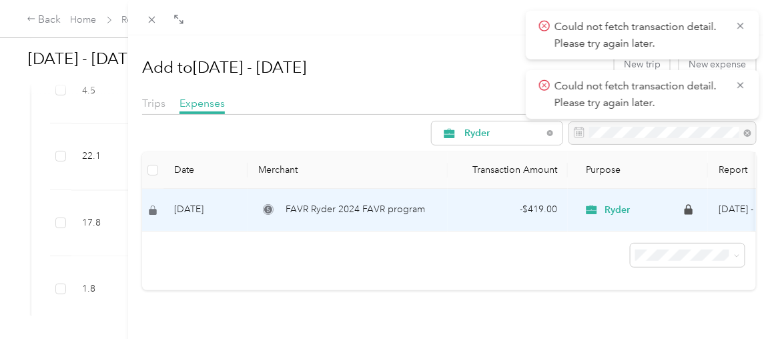
click at [487, 212] on div "- $419.00" at bounding box center [508, 209] width 99 height 15
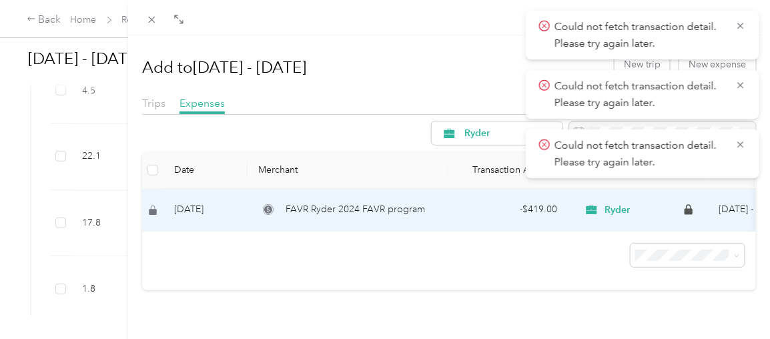
click at [493, 208] on div "- $419.00" at bounding box center [508, 209] width 99 height 15
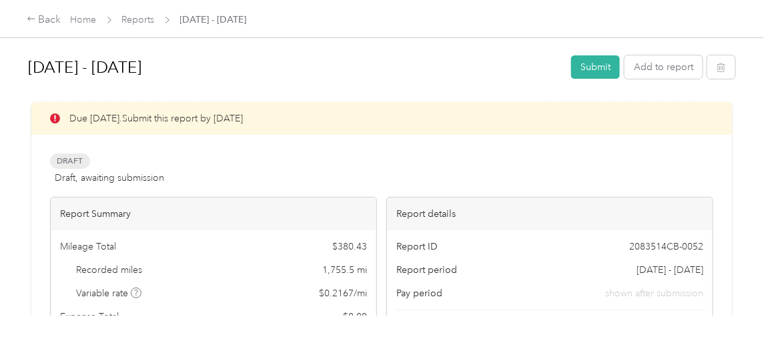
drag, startPoint x: 604, startPoint y: 74, endPoint x: 596, endPoint y: 79, distance: 9.1
click at [596, 79] on div "[DATE] - [DATE] Submit Add to report" at bounding box center [382, 69] width 708 height 39
click at [597, 68] on button "Submit" at bounding box center [595, 66] width 49 height 23
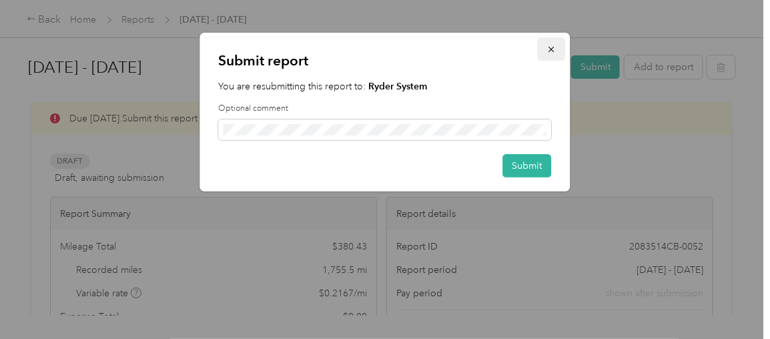
click at [556, 56] on button "button" at bounding box center [552, 48] width 28 height 23
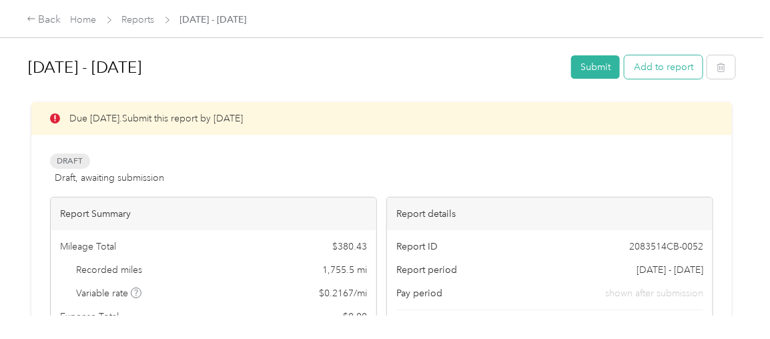
click at [670, 65] on button "Add to report" at bounding box center [664, 66] width 78 height 23
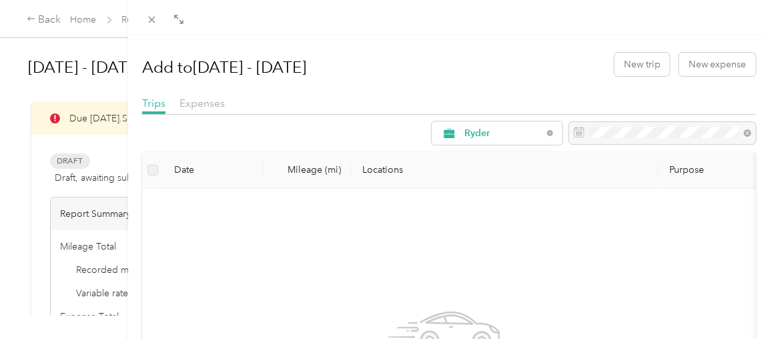
click at [227, 117] on div at bounding box center [449, 118] width 614 height 7
click at [218, 102] on span "Expenses" at bounding box center [202, 103] width 45 height 13
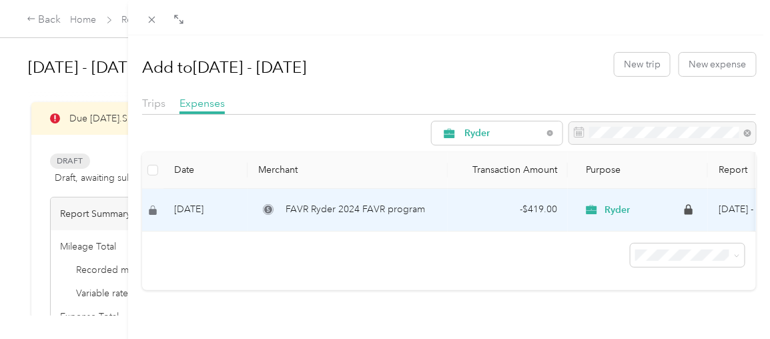
drag, startPoint x: 277, startPoint y: 211, endPoint x: 267, endPoint y: 204, distance: 12.4
click at [267, 205] on circle at bounding box center [269, 210] width 10 height 10
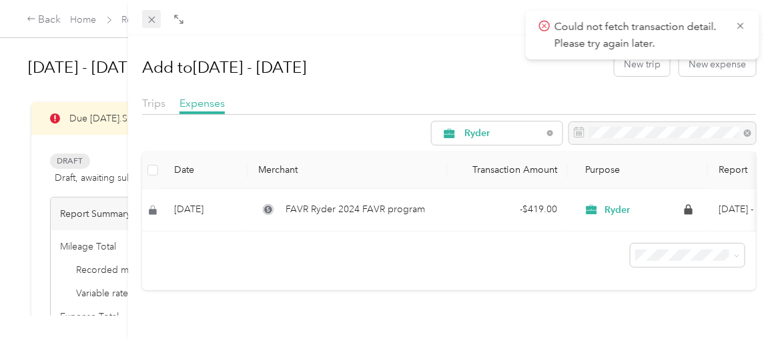
click at [152, 21] on icon at bounding box center [151, 19] width 11 height 11
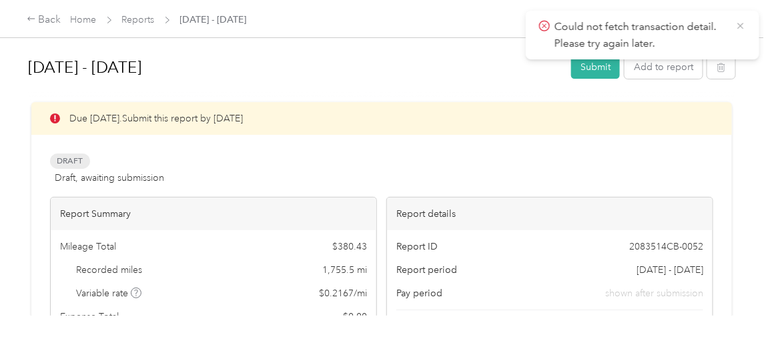
click at [740, 21] on icon at bounding box center [741, 26] width 11 height 12
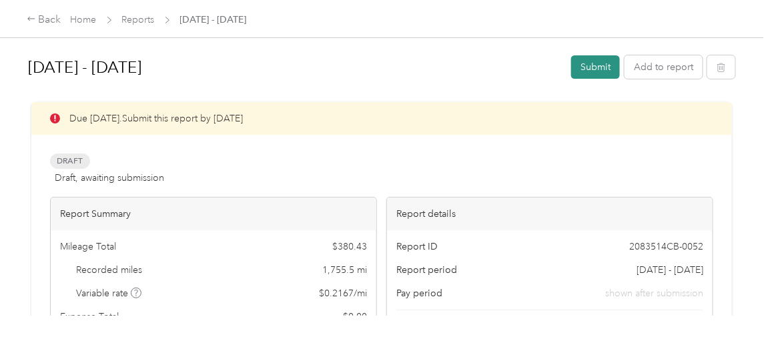
click at [600, 74] on button "Submit" at bounding box center [595, 66] width 49 height 23
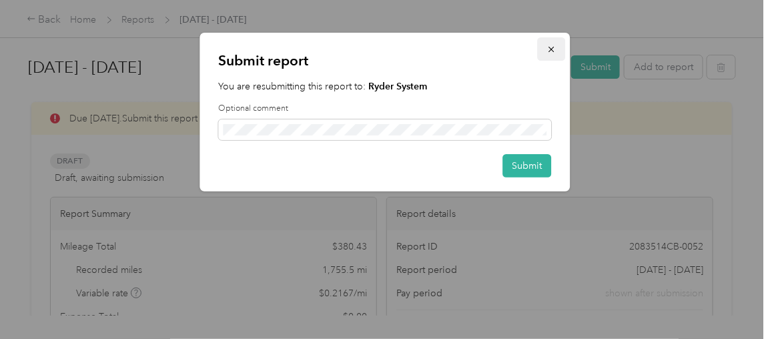
click at [547, 47] on icon "button" at bounding box center [551, 49] width 9 height 9
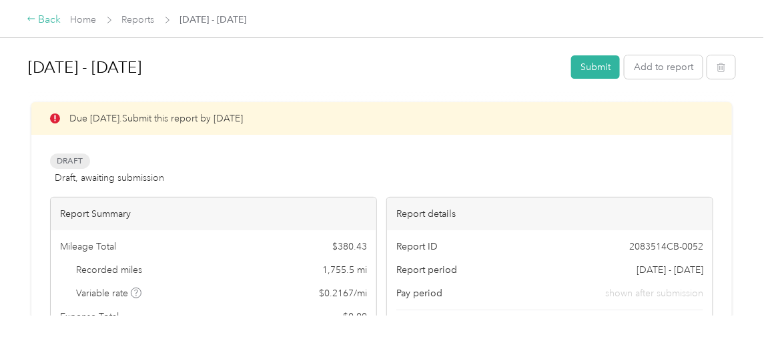
click at [41, 23] on div "Back" at bounding box center [44, 20] width 35 height 16
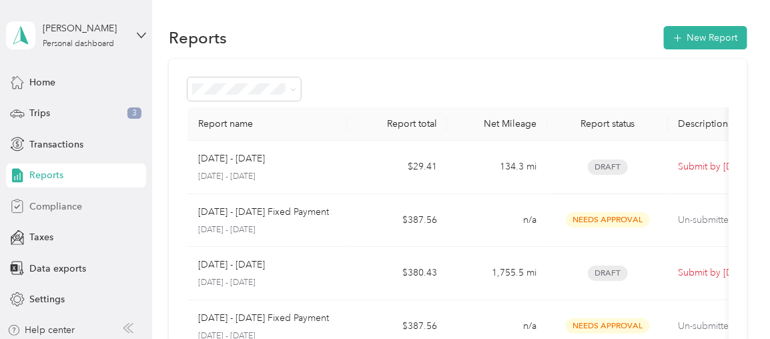
click at [53, 214] on div "Compliance" at bounding box center [76, 206] width 140 height 24
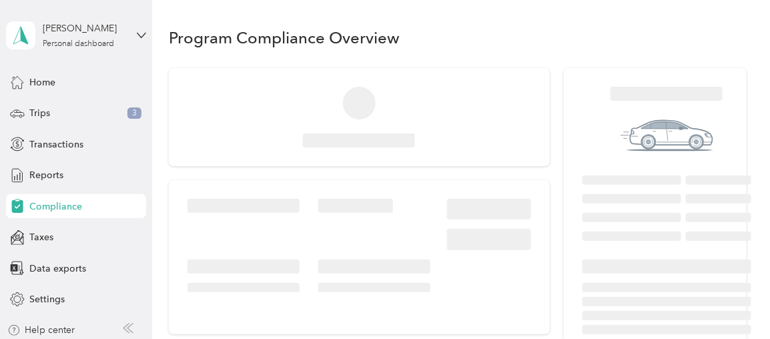
click at [50, 190] on div "Home Trips 3 Transactions Reports Compliance Taxes Data exports Settings" at bounding box center [76, 191] width 140 height 242
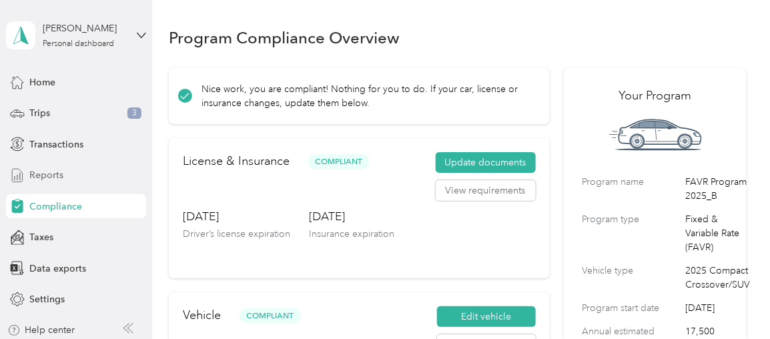
click at [53, 179] on span "Reports" at bounding box center [46, 175] width 34 height 14
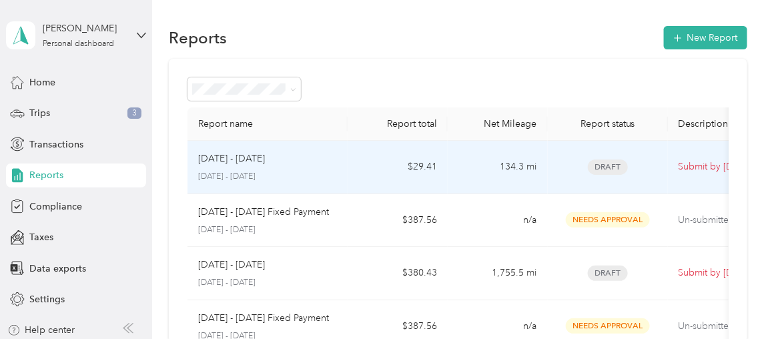
scroll to position [0, 75]
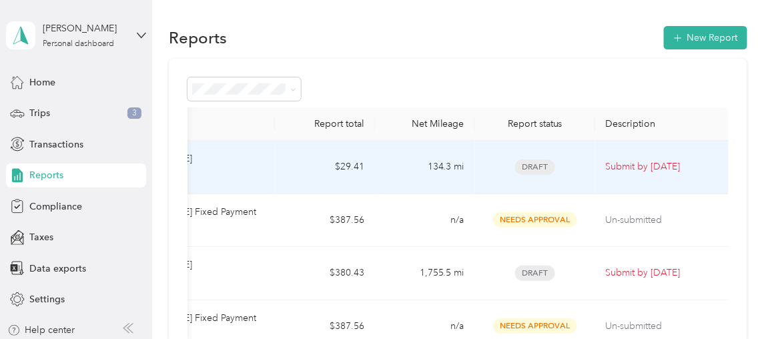
click at [443, 172] on td "134.3 mi" at bounding box center [425, 167] width 100 height 53
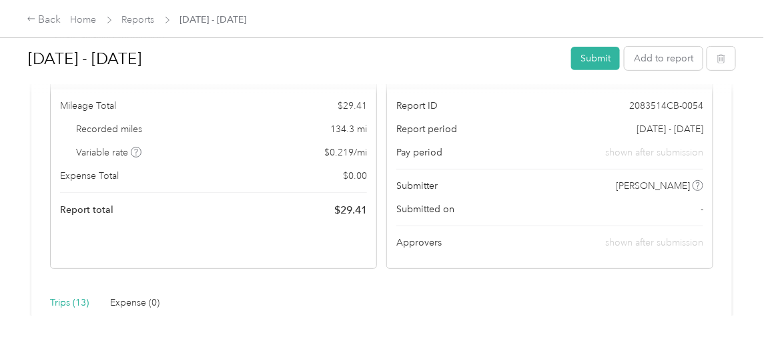
scroll to position [85, 0]
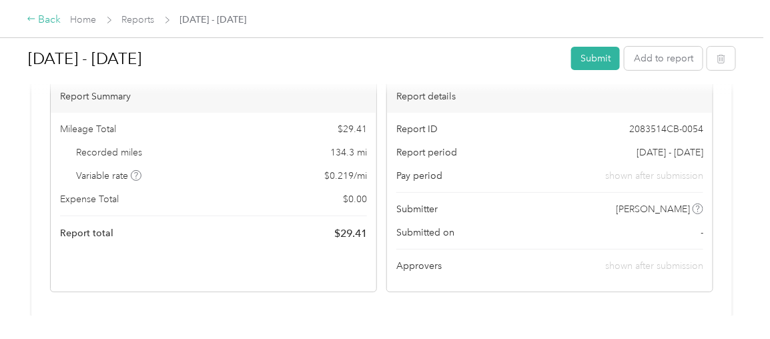
click at [43, 19] on div "Back" at bounding box center [44, 20] width 35 height 16
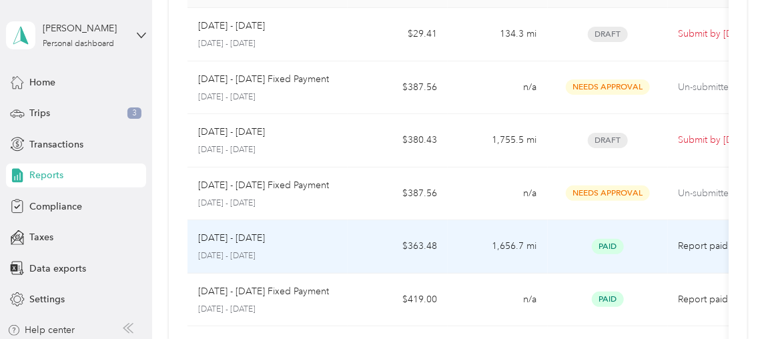
scroll to position [0, 75]
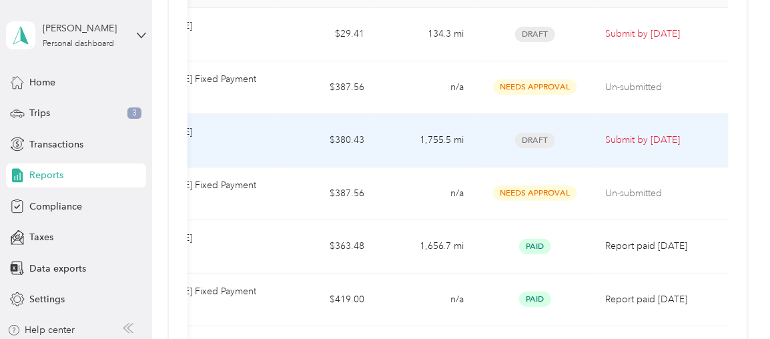
click at [468, 155] on td "1,755.5 mi" at bounding box center [425, 140] width 100 height 53
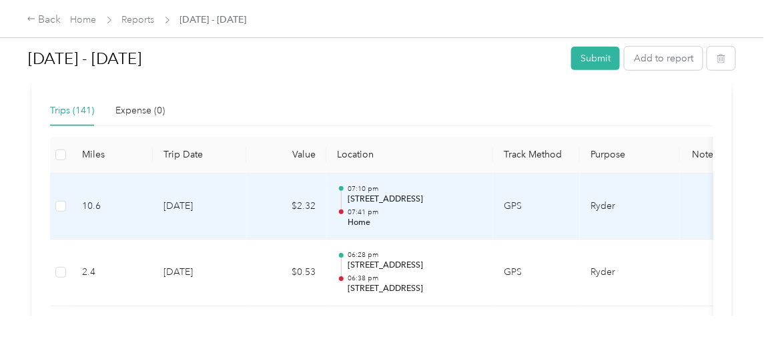
scroll to position [334, 0]
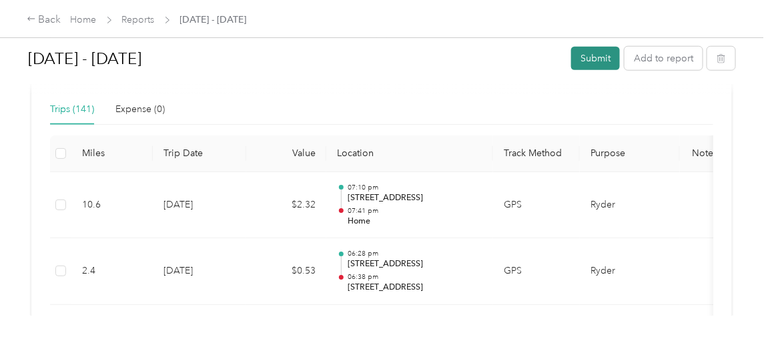
click at [585, 58] on button "Submit" at bounding box center [595, 58] width 49 height 23
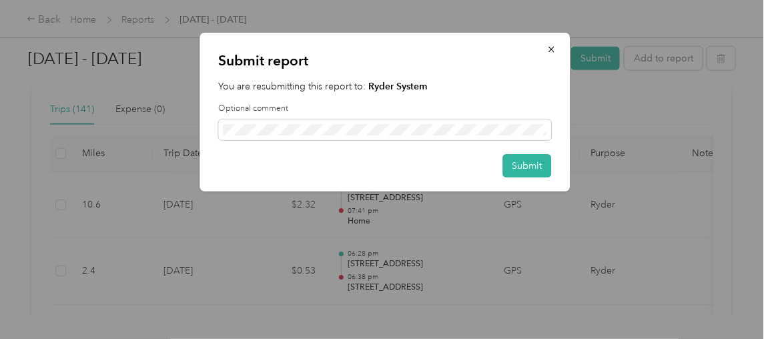
click at [527, 153] on div "Submit report You are resubmitting this report to: Ryder System Optional commen…" at bounding box center [385, 112] width 371 height 159
click at [521, 164] on button "Submit" at bounding box center [527, 165] width 49 height 23
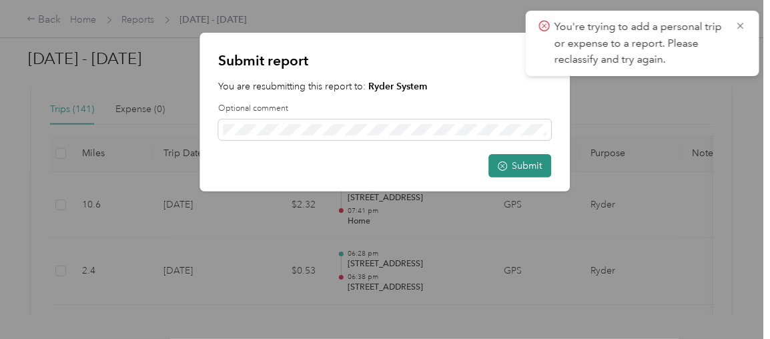
click at [504, 164] on icon "button" at bounding box center [503, 166] width 4 height 4
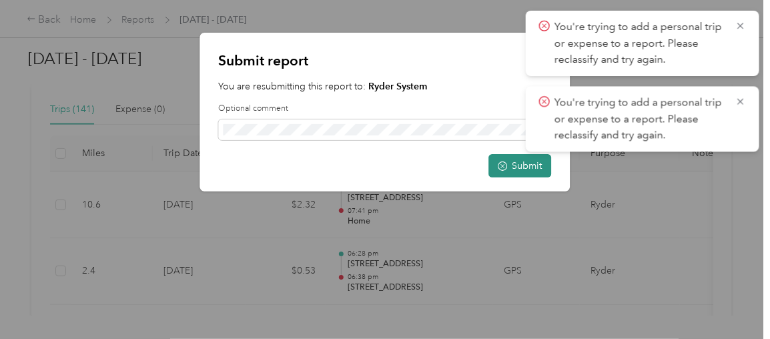
click at [504, 164] on icon "button" at bounding box center [503, 166] width 4 height 4
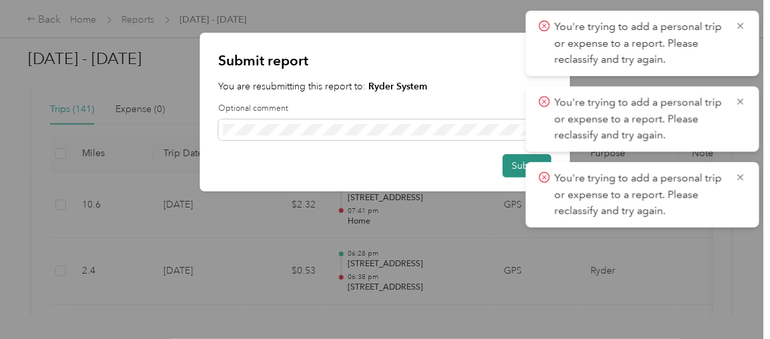
click at [709, 137] on p "You're trying to add a personal trip or expense to a report. Please reclassify …" at bounding box center [640, 118] width 171 height 49
click at [738, 24] on icon at bounding box center [741, 26] width 11 height 12
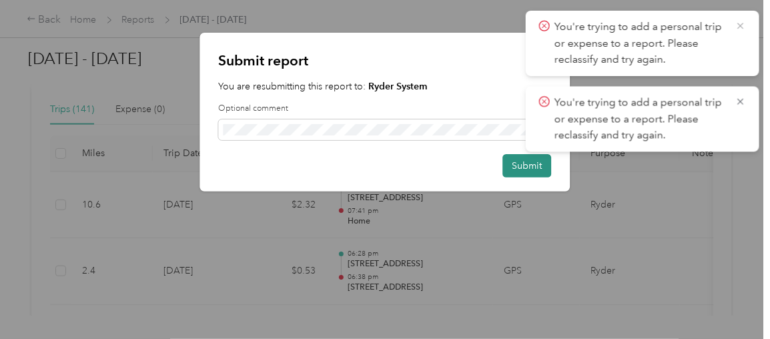
click at [737, 24] on icon at bounding box center [741, 26] width 11 height 12
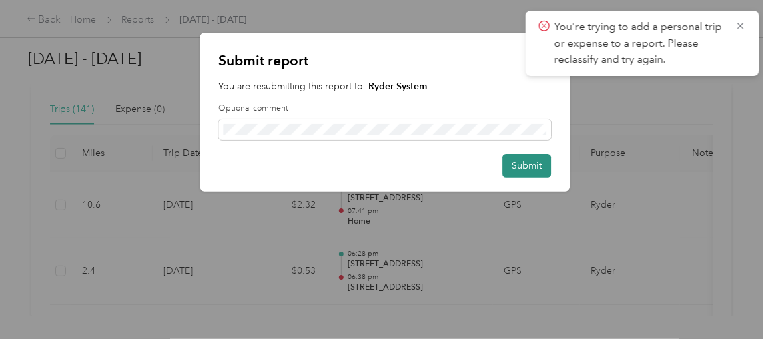
click at [737, 24] on icon at bounding box center [741, 26] width 11 height 12
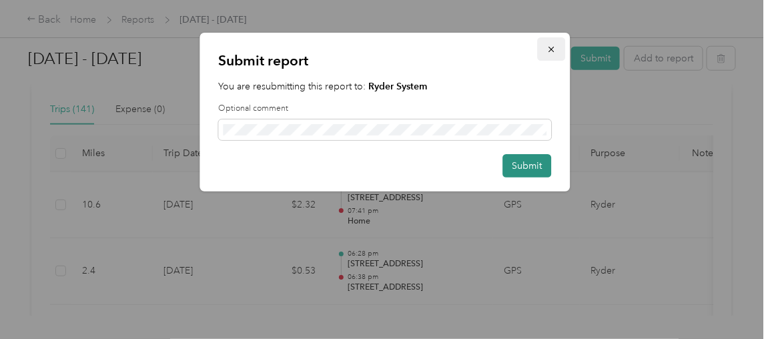
click at [554, 49] on icon "button" at bounding box center [551, 49] width 9 height 9
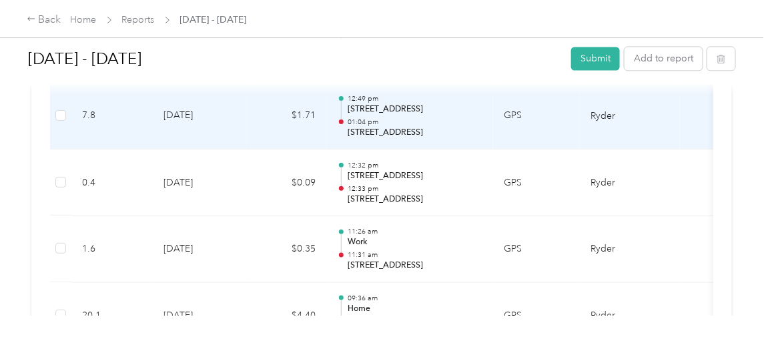
scroll to position [756, 0]
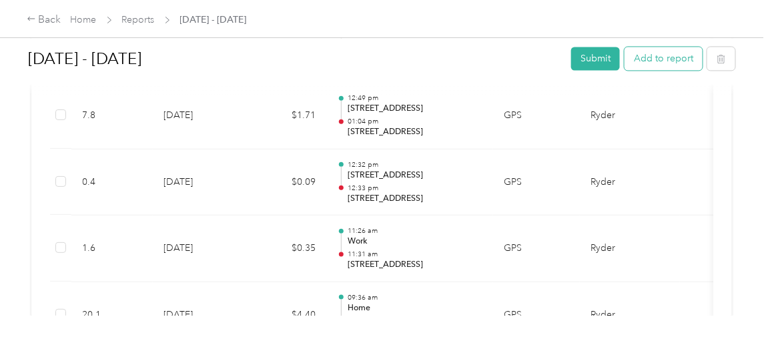
click at [665, 60] on button "Add to report" at bounding box center [664, 58] width 78 height 23
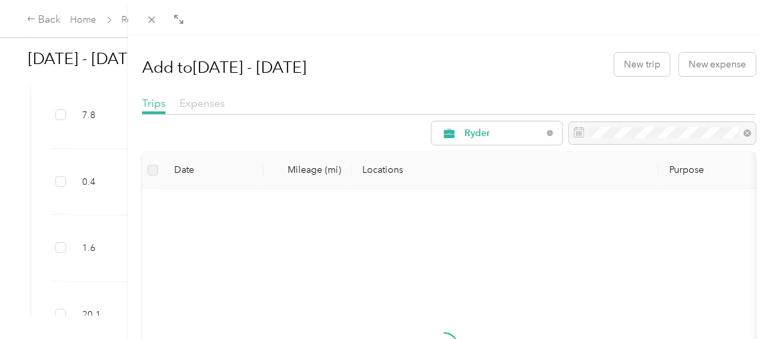
click at [218, 102] on span "Expenses" at bounding box center [202, 103] width 45 height 13
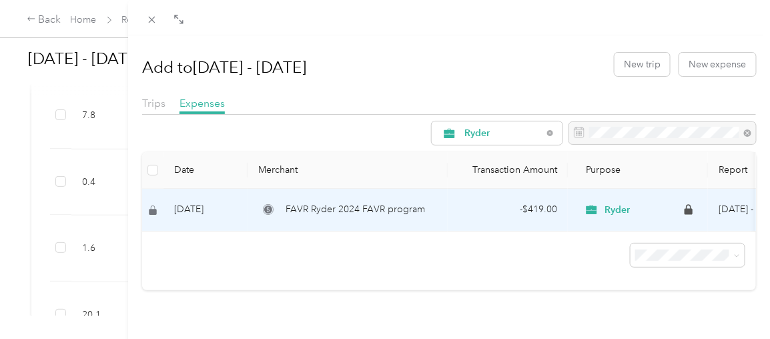
drag, startPoint x: 316, startPoint y: 190, endPoint x: 439, endPoint y: 214, distance: 125.7
click at [439, 214] on td "FAVR Ryder 2024 FAVR program" at bounding box center [348, 210] width 200 height 43
